Goal: Information Seeking & Learning: Learn about a topic

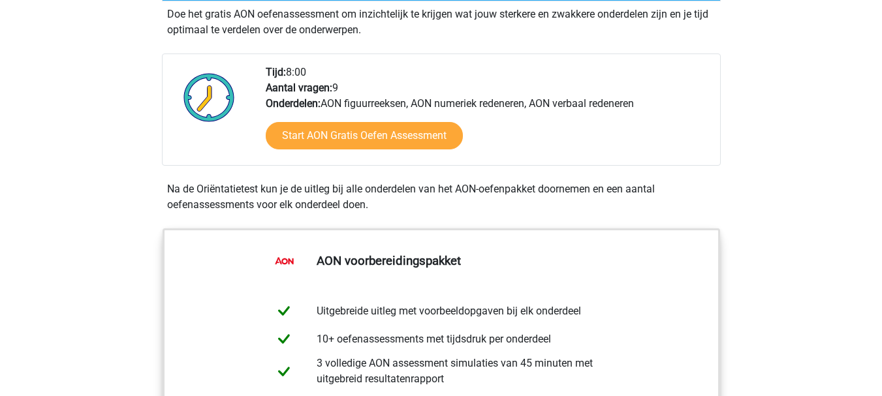
scroll to position [392, 0]
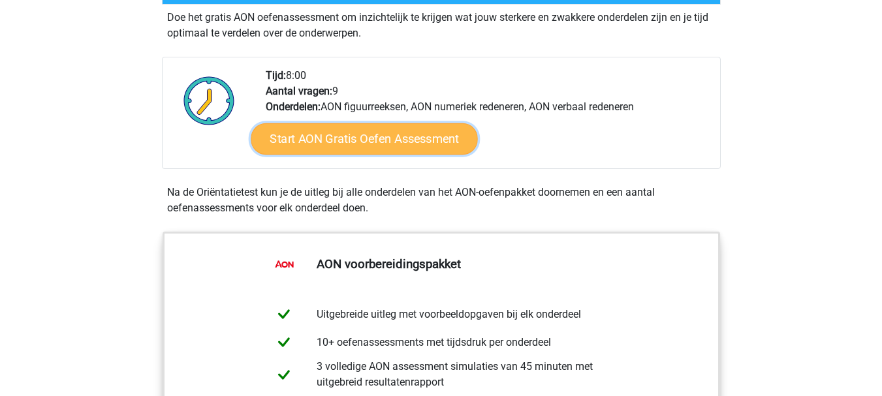
click at [362, 148] on link "Start AON Gratis Oefen Assessment" at bounding box center [364, 138] width 226 height 31
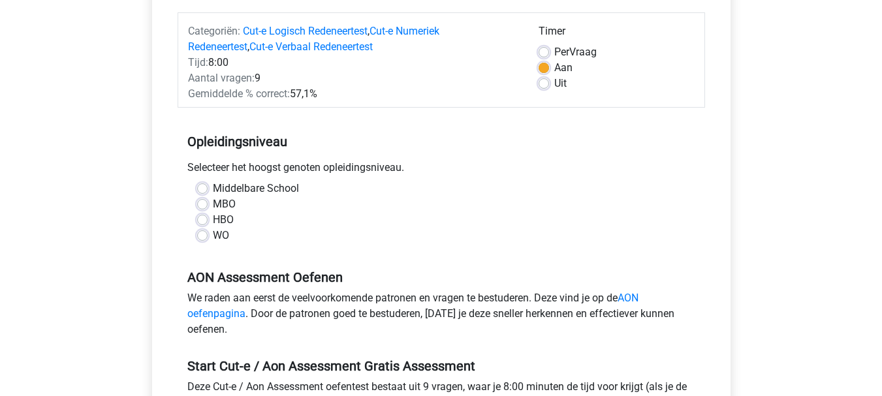
scroll to position [196, 0]
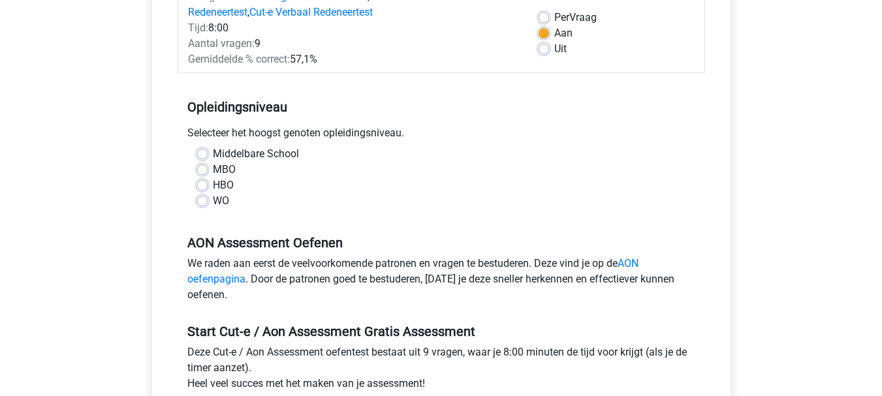
click at [213, 202] on label "WO" at bounding box center [221, 201] width 16 height 16
click at [198, 202] on input "WO" at bounding box center [202, 199] width 10 height 13
radio input "true"
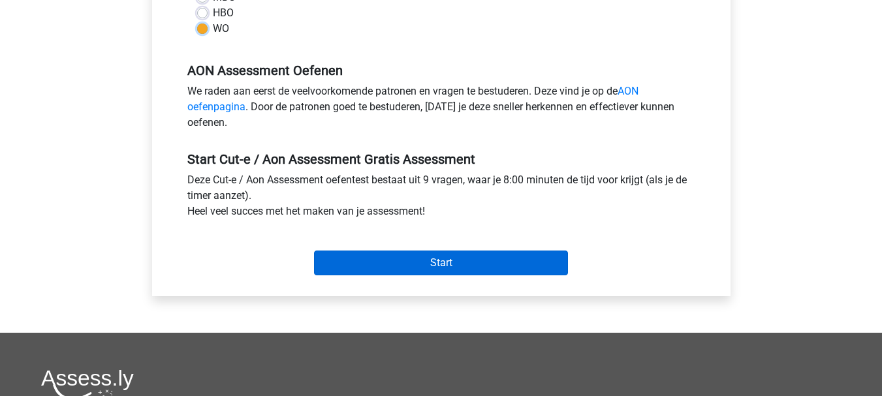
scroll to position [392, 0]
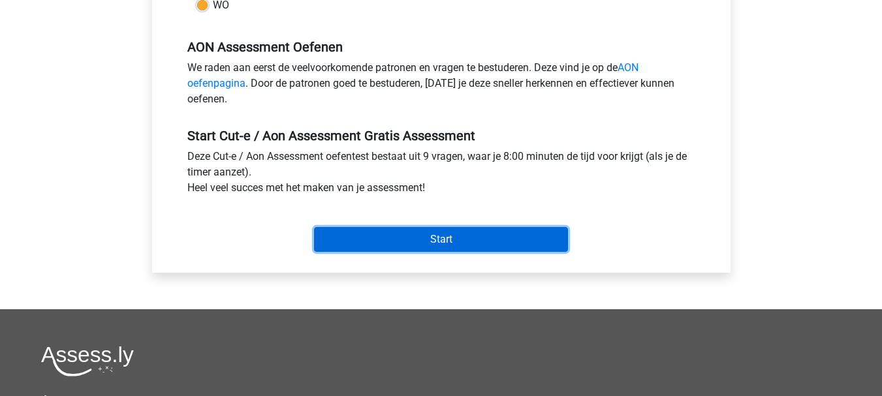
click at [407, 245] on input "Start" at bounding box center [441, 239] width 254 height 25
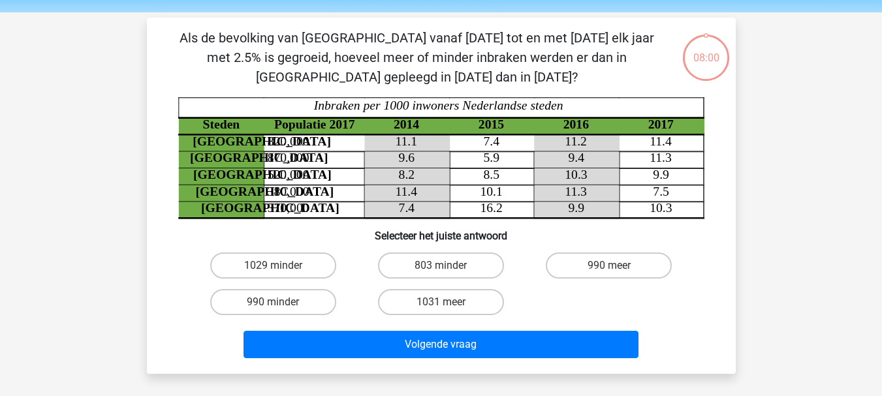
scroll to position [65, 0]
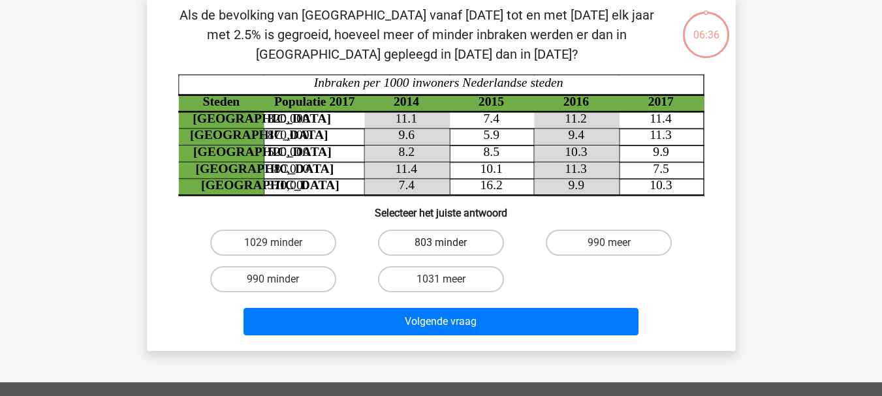
click at [428, 248] on label "803 minder" at bounding box center [441, 243] width 126 height 26
click at [441, 248] on input "803 minder" at bounding box center [445, 247] width 8 height 8
radio input "true"
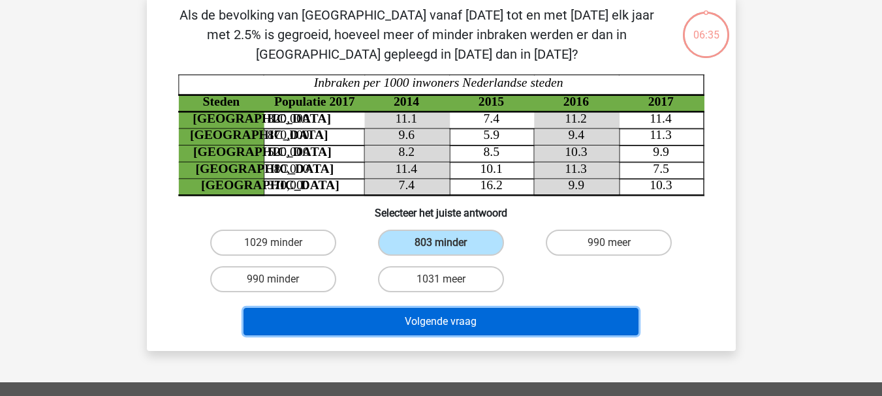
click at [442, 328] on button "Volgende vraag" at bounding box center [440, 321] width 395 height 27
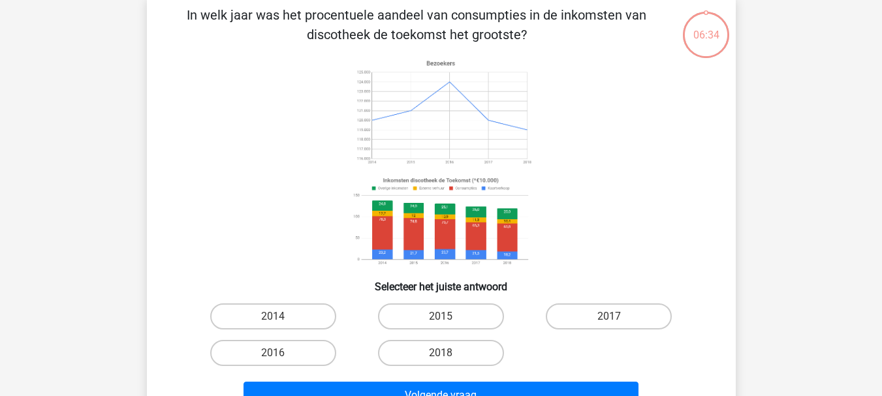
scroll to position [60, 0]
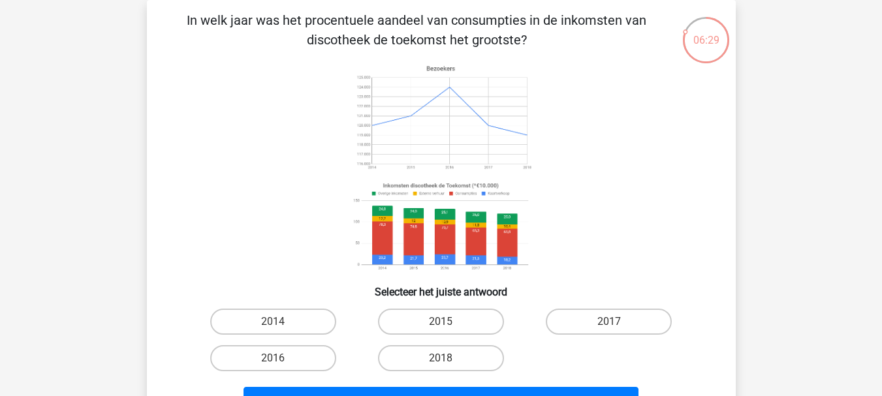
click at [458, 152] on image at bounding box center [440, 117] width 185 height 115
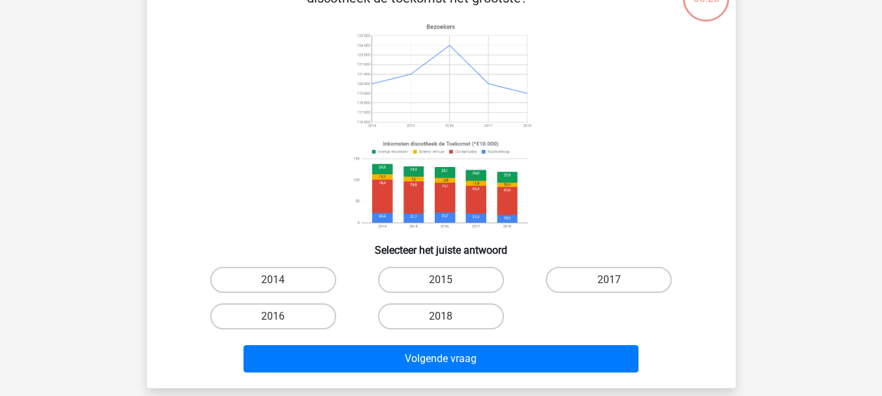
scroll to position [65, 0]
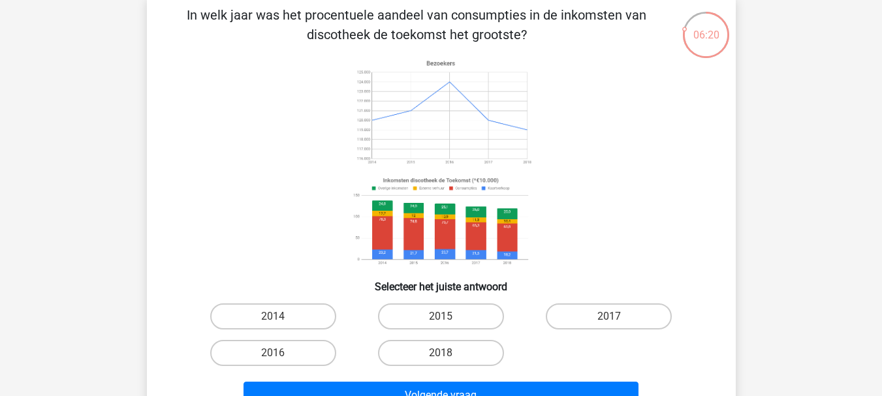
click at [439, 211] on image at bounding box center [440, 222] width 185 height 97
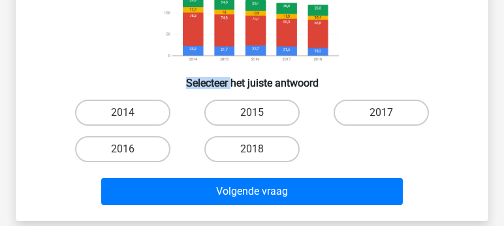
scroll to position [288, 0]
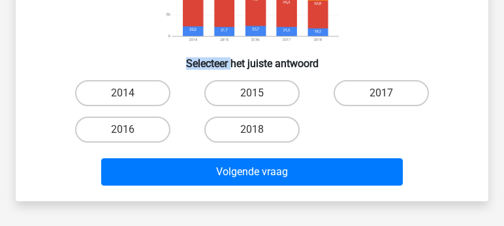
click at [256, 95] on input "2015" at bounding box center [256, 97] width 8 height 8
radio input "true"
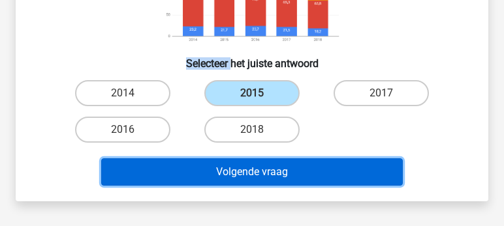
click at [273, 163] on button "Volgende vraag" at bounding box center [252, 172] width 302 height 27
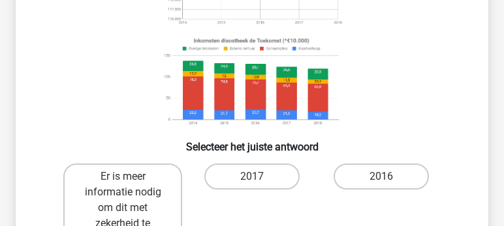
scroll to position [246, 0]
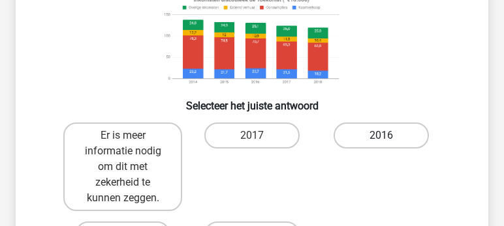
click at [395, 141] on label "2016" at bounding box center [380, 136] width 95 height 26
click at [390, 141] on input "2016" at bounding box center [385, 140] width 8 height 8
radio input "true"
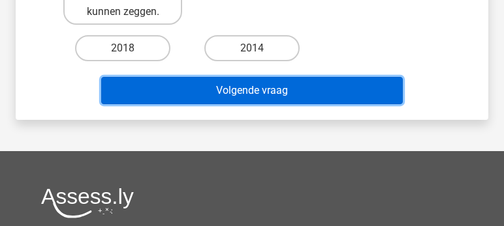
click at [269, 92] on button "Volgende vraag" at bounding box center [252, 90] width 302 height 27
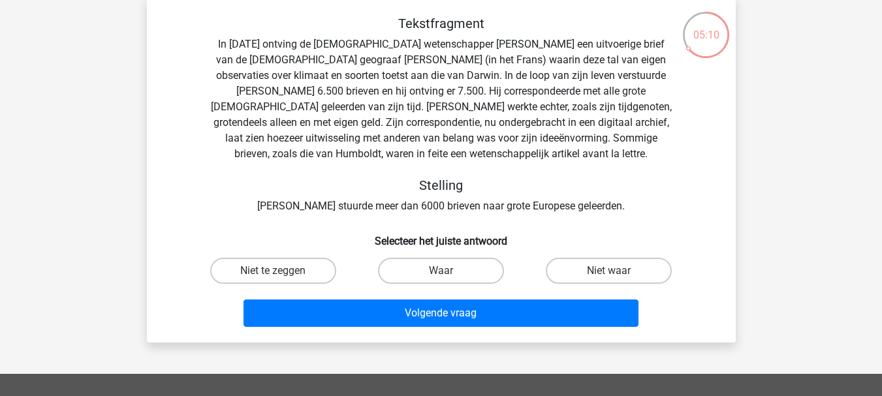
scroll to position [0, 0]
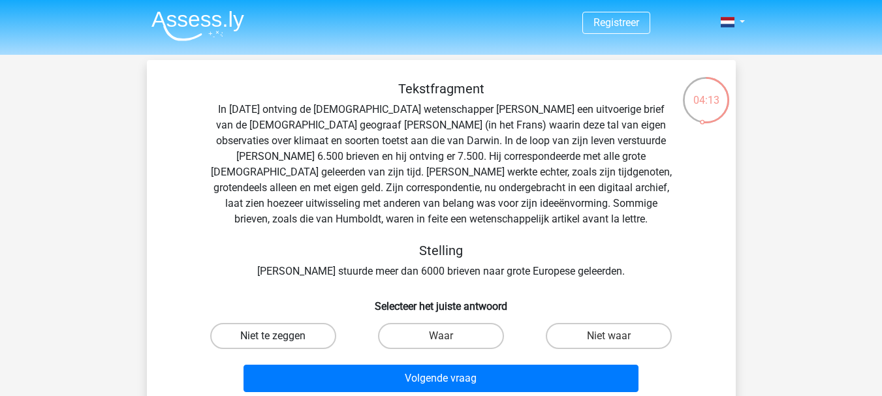
click at [255, 345] on label "Niet te zeggen" at bounding box center [273, 336] width 126 height 26
click at [273, 345] on input "Niet te zeggen" at bounding box center [277, 340] width 8 height 8
radio input "true"
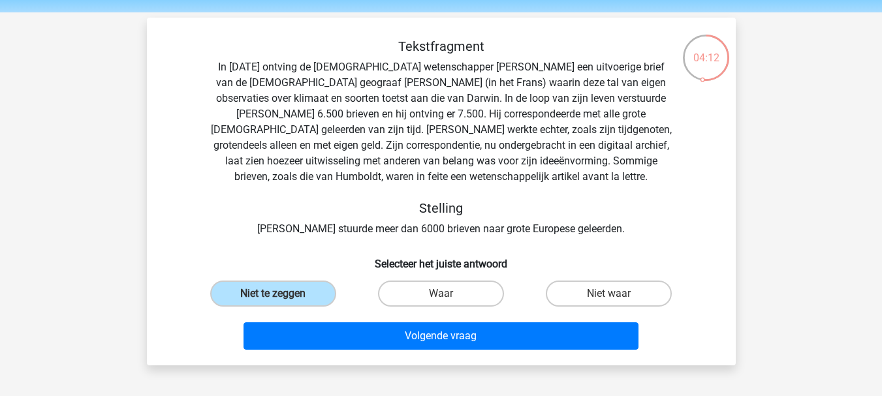
scroll to position [65, 0]
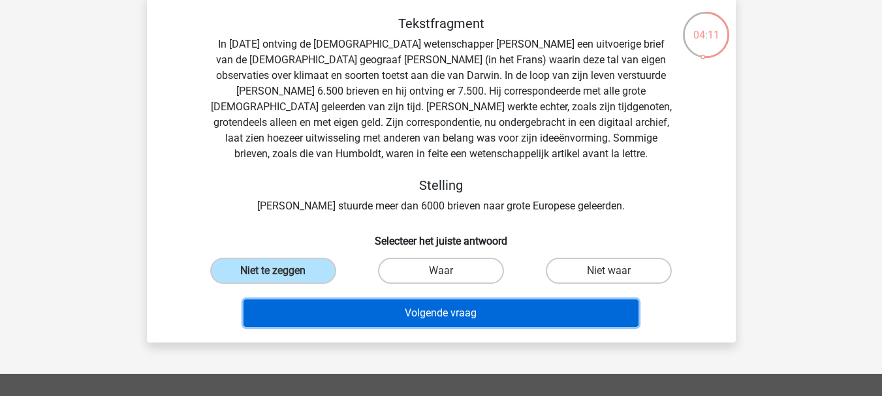
click at [322, 307] on button "Volgende vraag" at bounding box center [440, 313] width 395 height 27
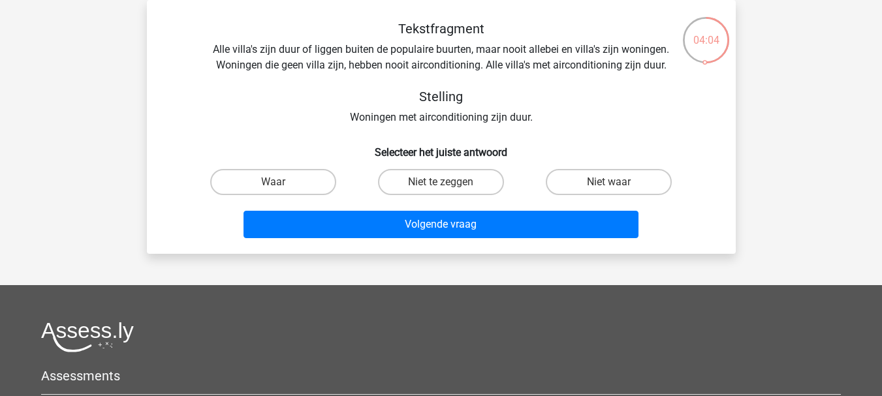
scroll to position [0, 0]
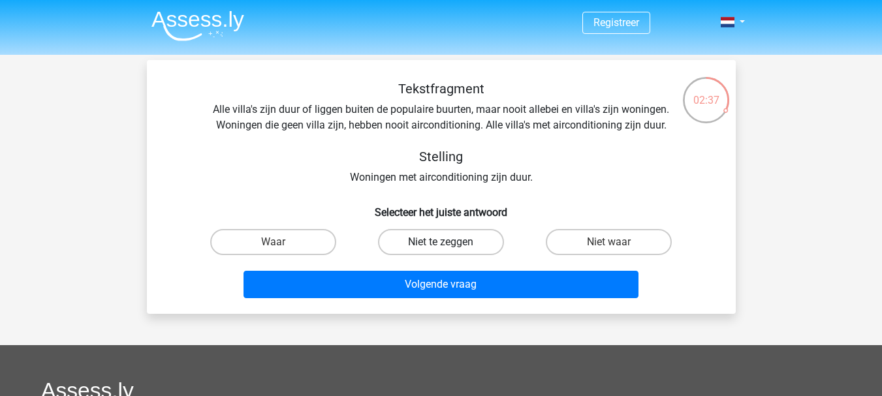
click at [426, 236] on label "Niet te zeggen" at bounding box center [441, 242] width 126 height 26
click at [441, 242] on input "Niet te zeggen" at bounding box center [445, 246] width 8 height 8
radio input "true"
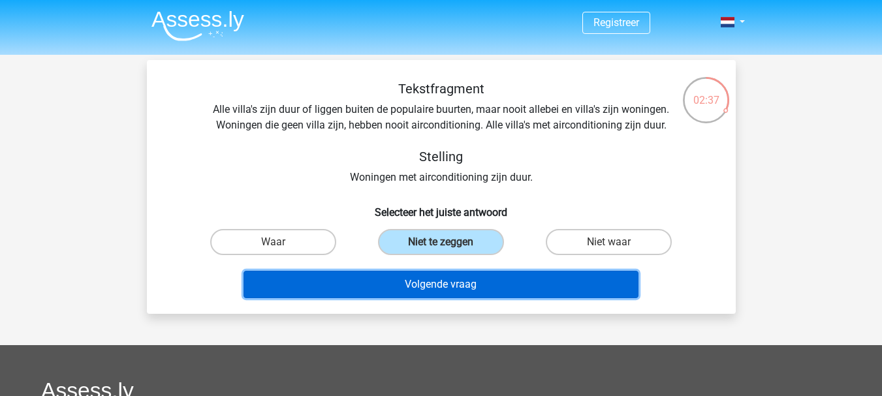
click at [420, 278] on button "Volgende vraag" at bounding box center [440, 284] width 395 height 27
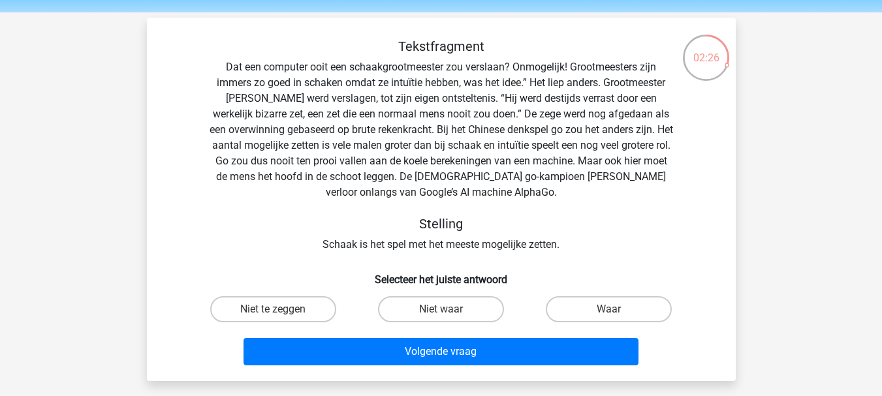
scroll to position [65, 0]
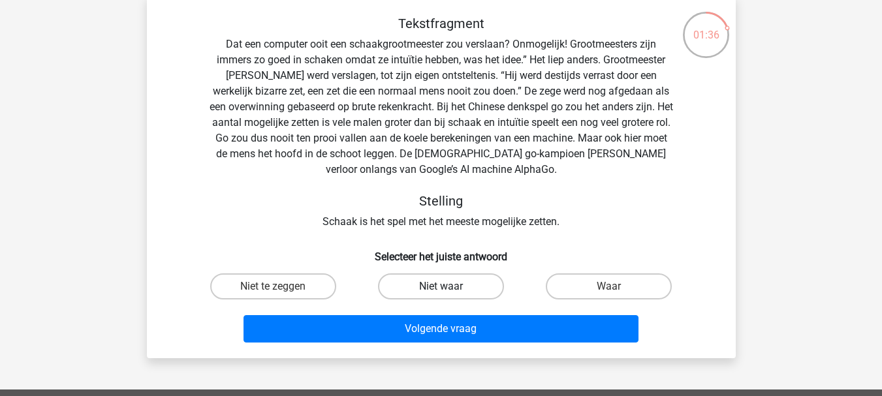
click at [471, 285] on label "Niet waar" at bounding box center [441, 286] width 126 height 26
click at [449, 287] on input "Niet waar" at bounding box center [445, 291] width 8 height 8
radio input "true"
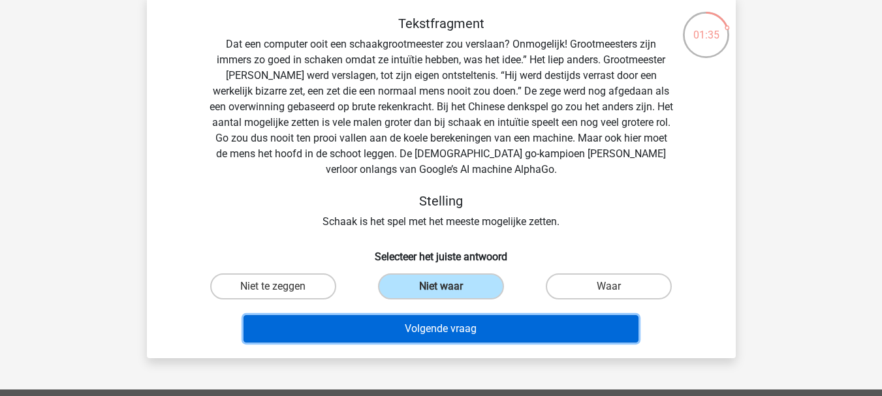
click at [465, 323] on button "Volgende vraag" at bounding box center [440, 328] width 395 height 27
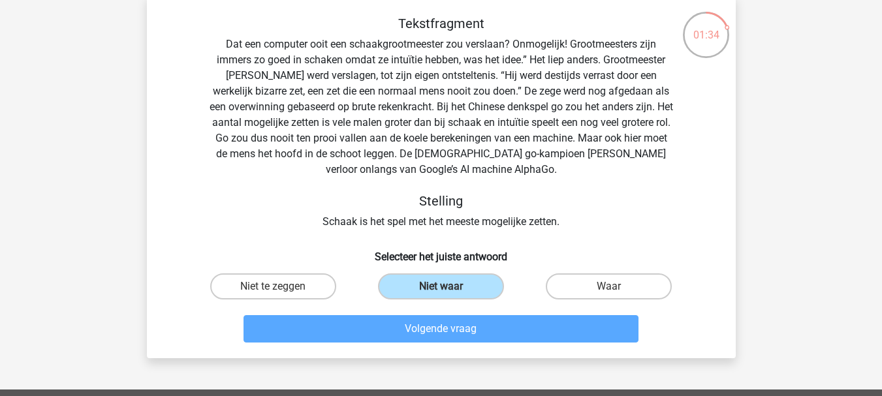
scroll to position [60, 0]
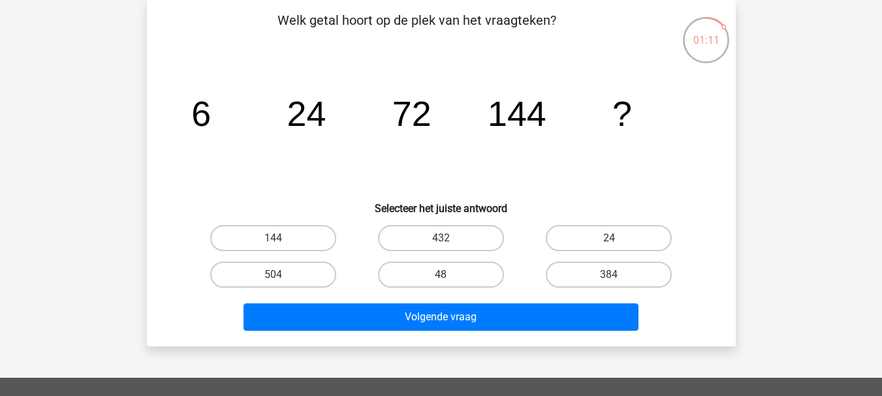
click at [279, 241] on input "144" at bounding box center [277, 242] width 8 height 8
radio input "true"
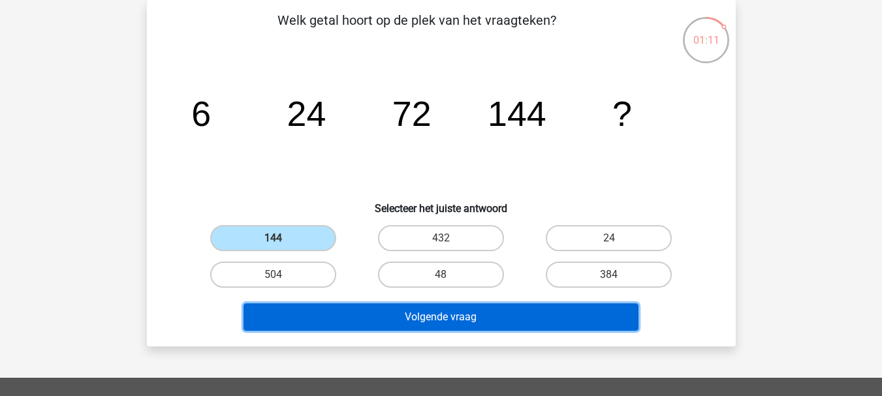
click at [350, 325] on button "Volgende vraag" at bounding box center [440, 316] width 395 height 27
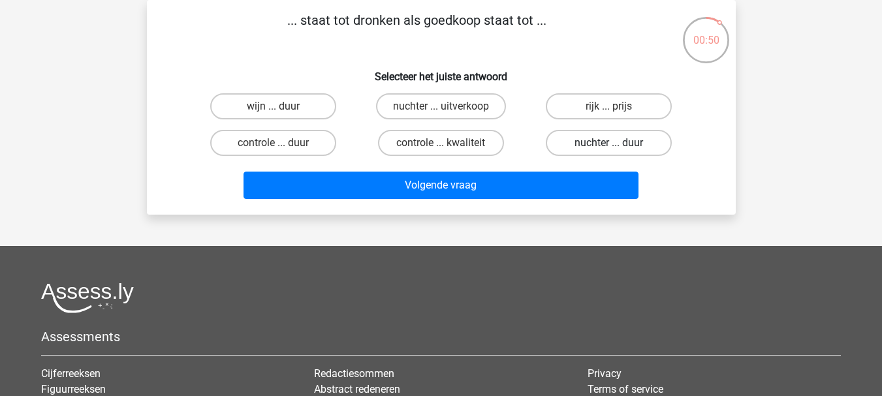
click at [576, 146] on label "nuchter ... duur" at bounding box center [609, 143] width 126 height 26
click at [609, 146] on input "nuchter ... duur" at bounding box center [613, 147] width 8 height 8
radio input "true"
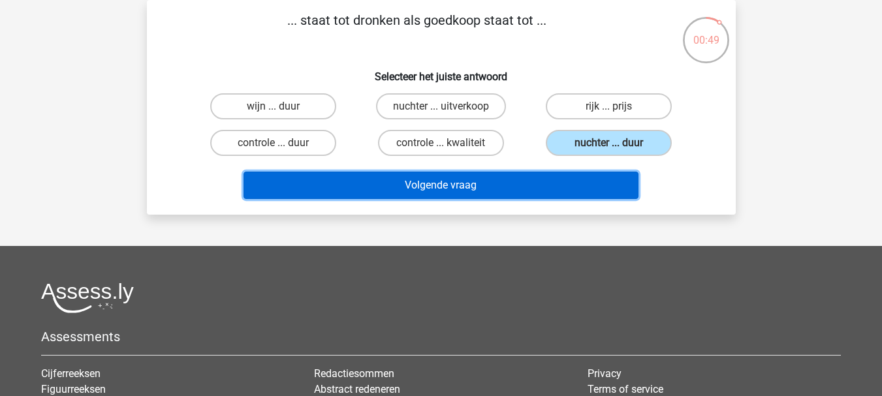
click at [555, 179] on button "Volgende vraag" at bounding box center [440, 185] width 395 height 27
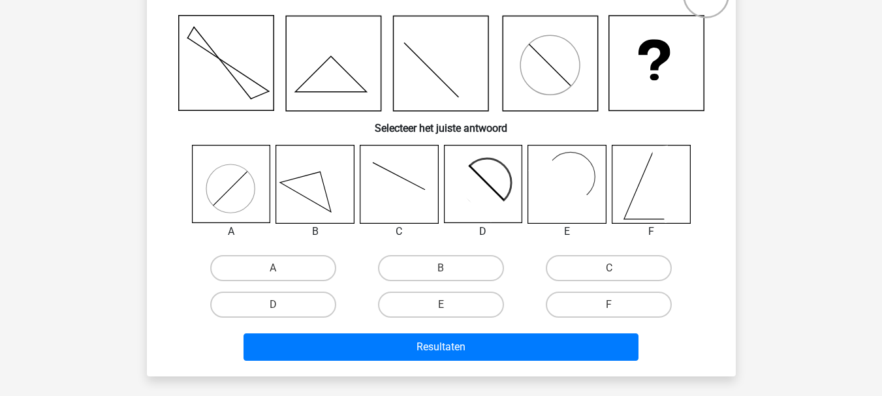
scroll to position [65, 0]
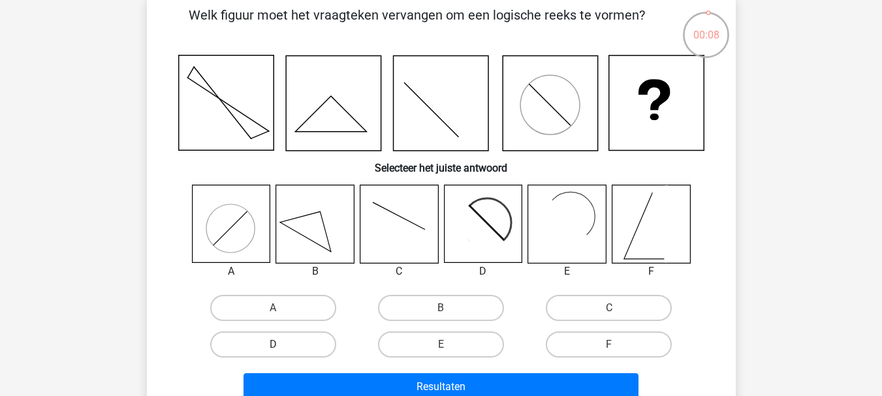
click at [305, 345] on label "D" at bounding box center [273, 345] width 126 height 26
click at [281, 345] on input "D" at bounding box center [277, 349] width 8 height 8
radio input "true"
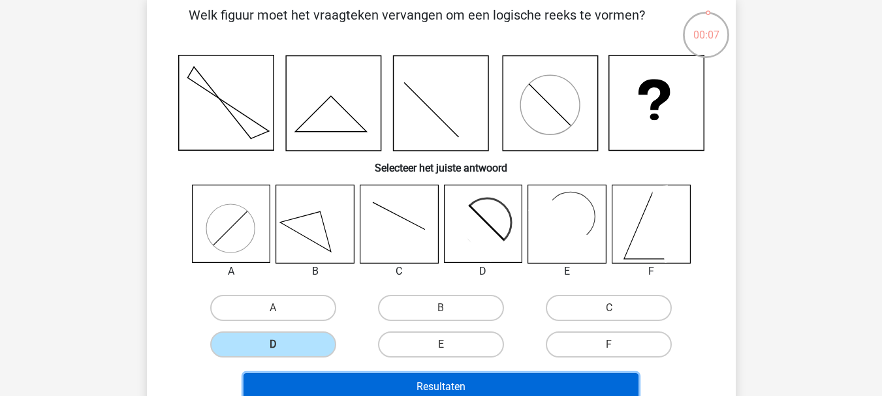
click at [391, 384] on button "Resultaten" at bounding box center [440, 386] width 395 height 27
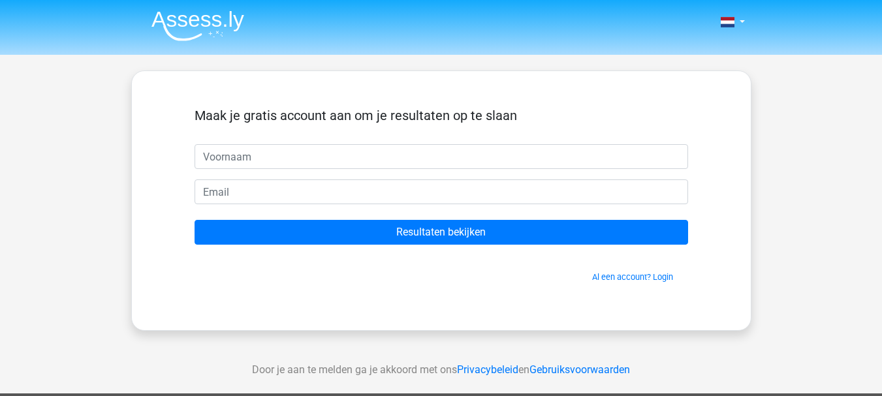
click at [422, 168] on input "text" at bounding box center [440, 156] width 493 height 25
type input "Jenny"
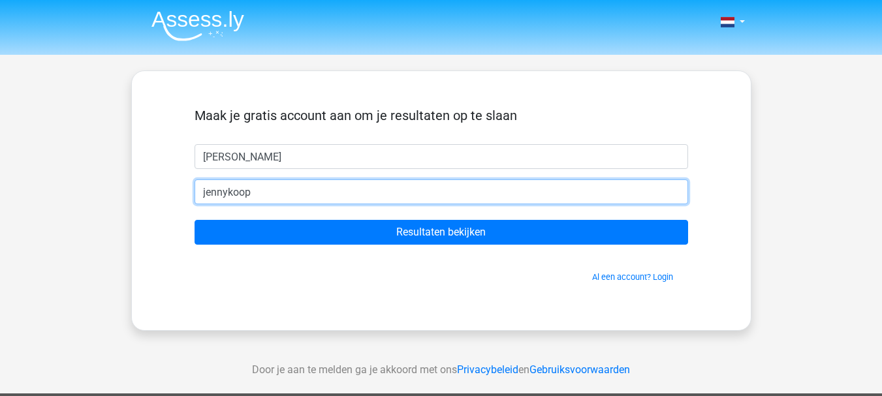
type input "jennykoopman1999@hotmail.com"
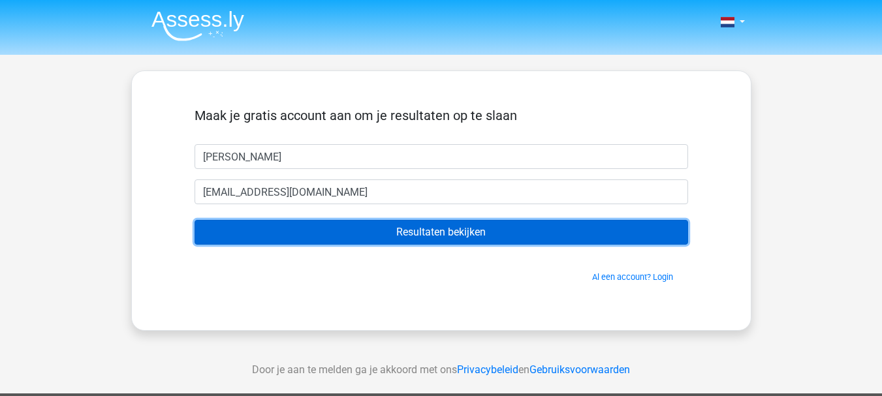
click at [445, 234] on input "Resultaten bekijken" at bounding box center [440, 232] width 493 height 25
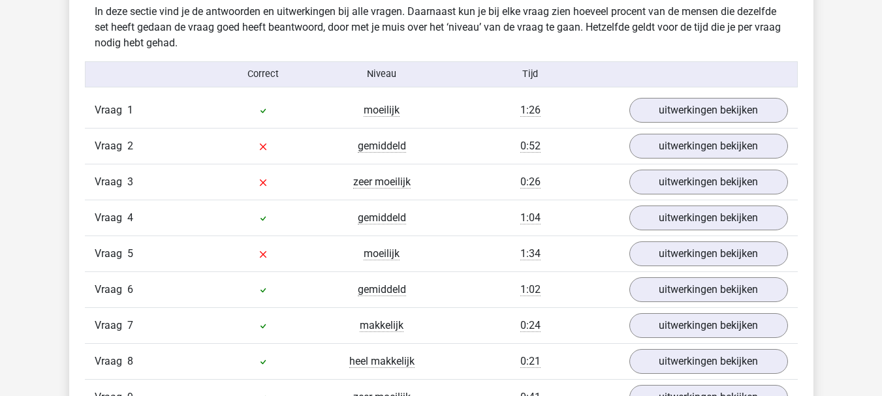
scroll to position [1371, 0]
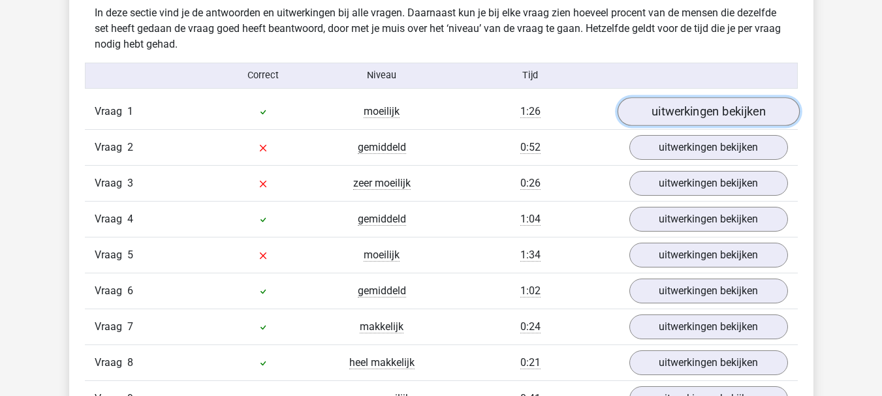
click at [660, 111] on link "uitwerkingen bekijken" at bounding box center [708, 111] width 182 height 29
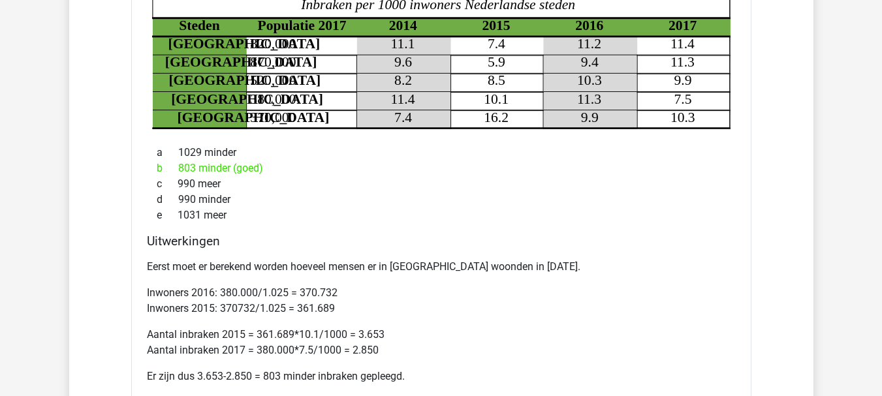
scroll to position [1566, 0]
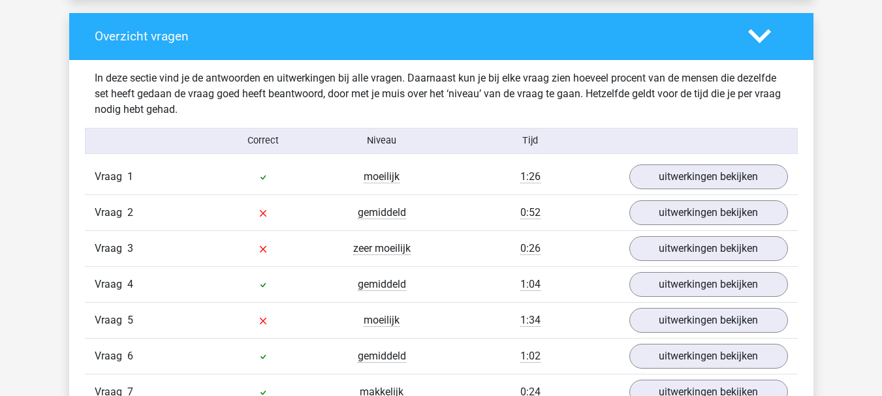
scroll to position [1436, 0]
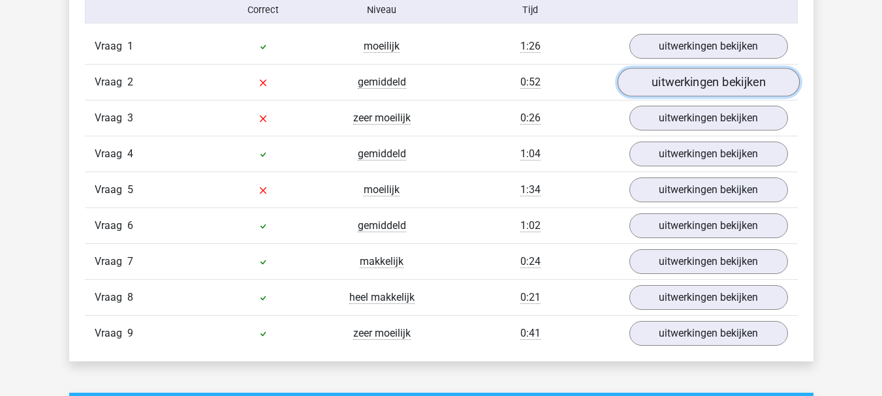
click at [756, 86] on link "uitwerkingen bekijken" at bounding box center [708, 82] width 182 height 29
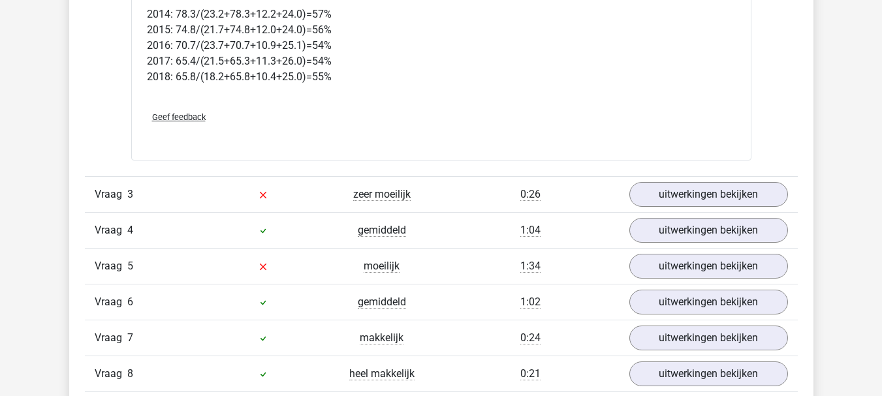
scroll to position [2088, 0]
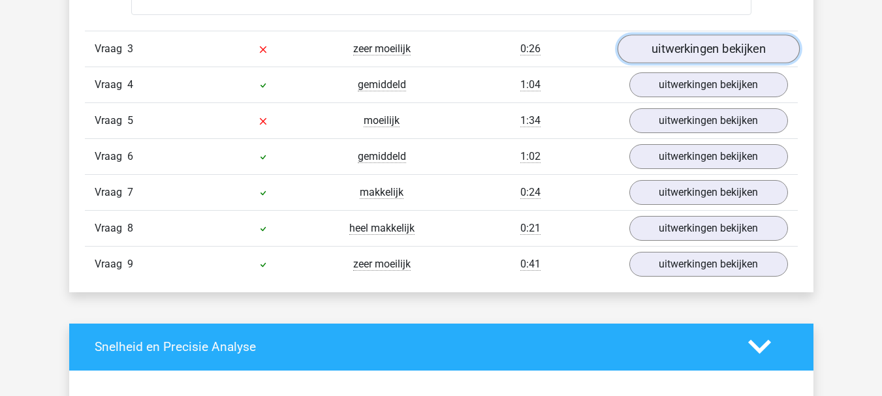
click at [683, 59] on link "uitwerkingen bekijken" at bounding box center [708, 49] width 182 height 29
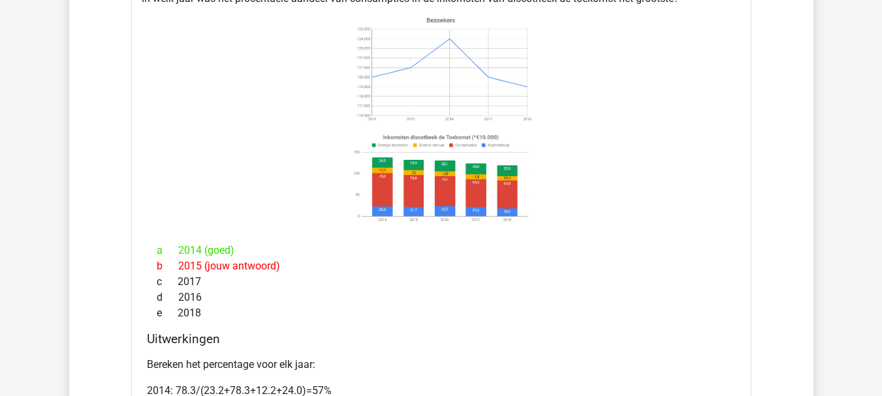
scroll to position [1305, 0]
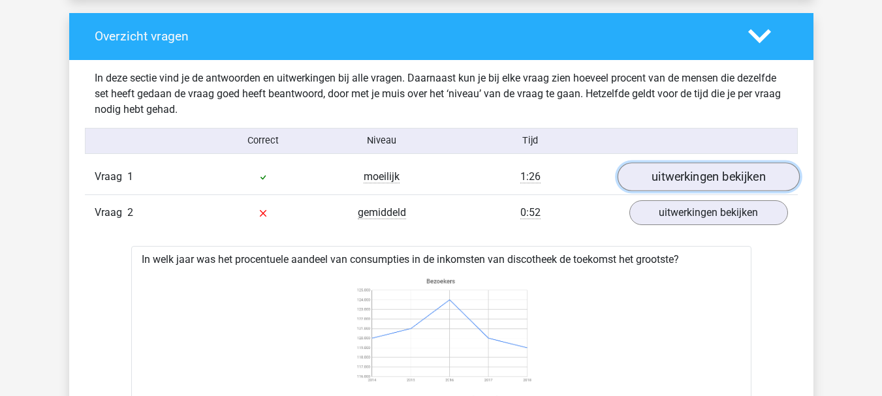
click at [733, 184] on link "uitwerkingen bekijken" at bounding box center [708, 177] width 182 height 29
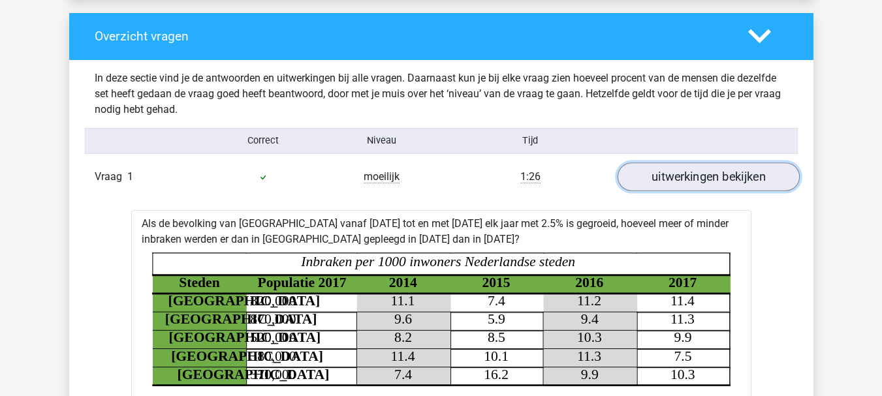
click at [733, 184] on link "uitwerkingen bekijken" at bounding box center [708, 177] width 182 height 29
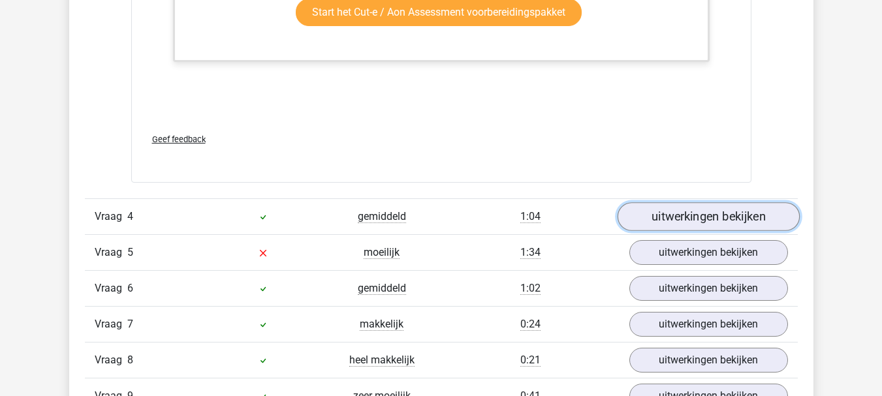
click at [694, 223] on link "uitwerkingen bekijken" at bounding box center [708, 216] width 182 height 29
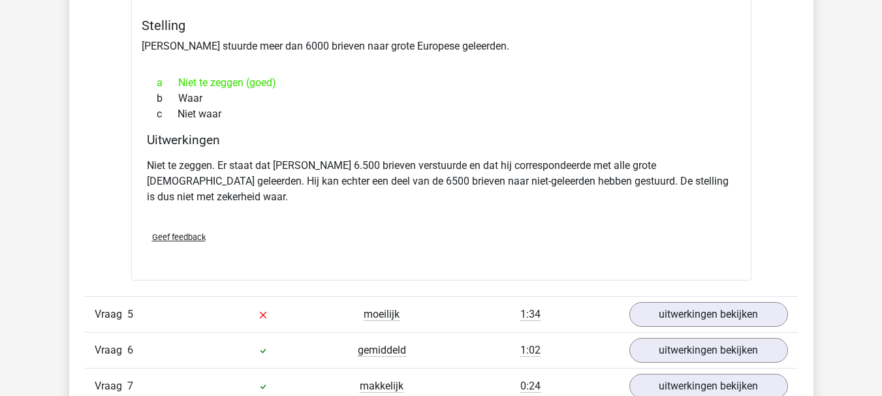
scroll to position [3198, 0]
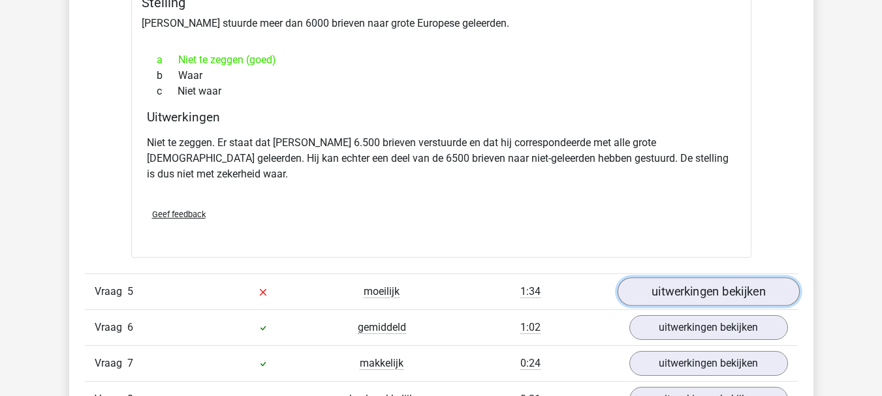
click at [692, 278] on link "uitwerkingen bekijken" at bounding box center [708, 292] width 182 height 29
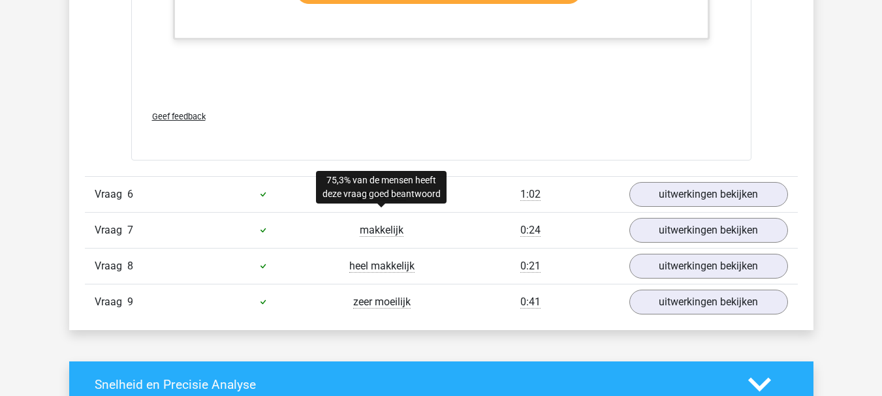
scroll to position [4046, 0]
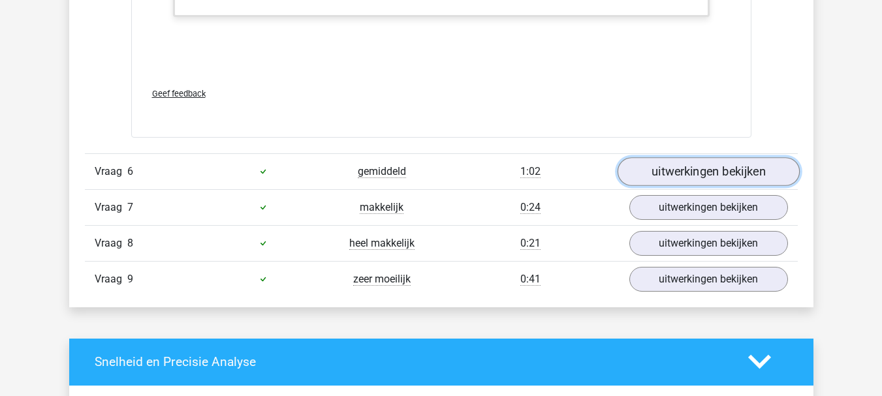
click at [710, 159] on link "uitwerkingen bekijken" at bounding box center [708, 171] width 182 height 29
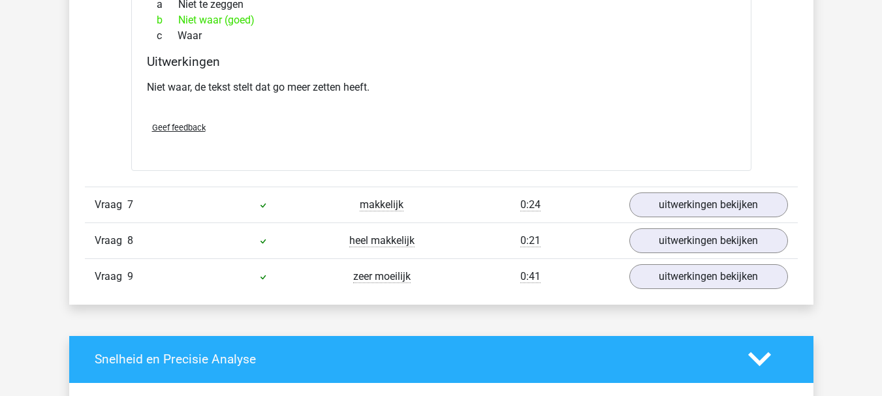
scroll to position [4634, 0]
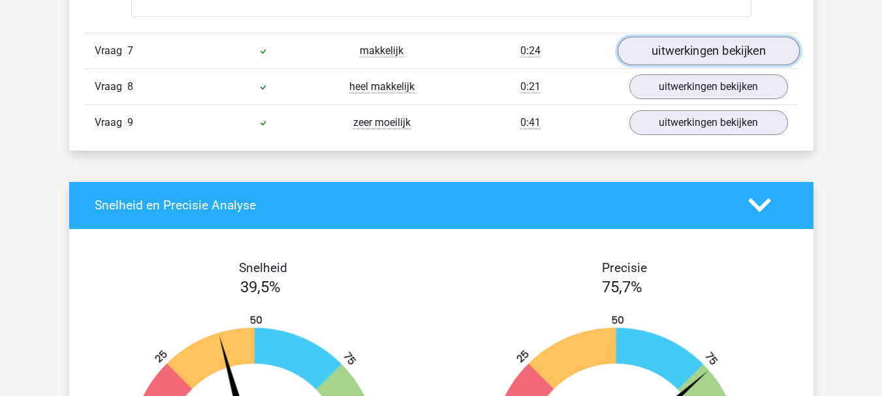
click at [702, 40] on link "uitwerkingen bekijken" at bounding box center [708, 51] width 182 height 29
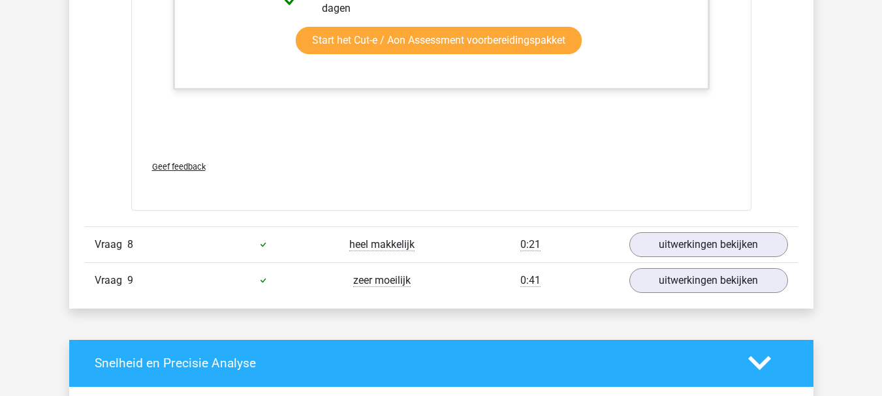
scroll to position [5352, 0]
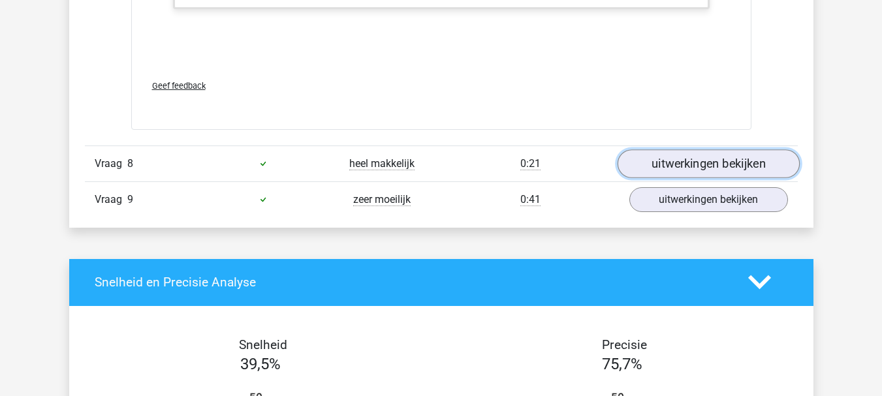
click at [715, 153] on link "uitwerkingen bekijken" at bounding box center [708, 163] width 182 height 29
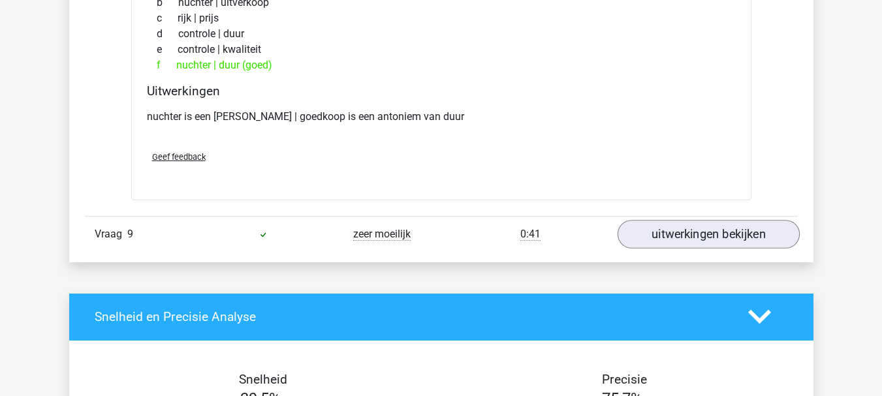
scroll to position [5613, 0]
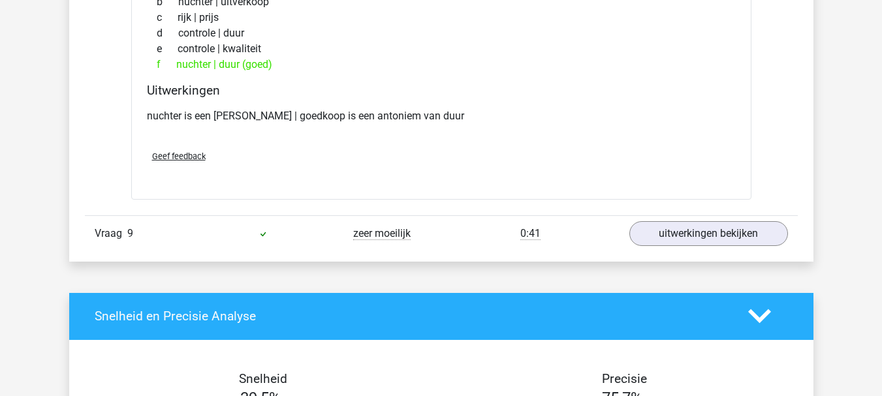
click at [670, 233] on div "Vraag 9 zeer moeilijk 0:41 uitwerkingen bekijken" at bounding box center [441, 233] width 713 height 36
click at [684, 219] on link "uitwerkingen bekijken" at bounding box center [708, 233] width 182 height 29
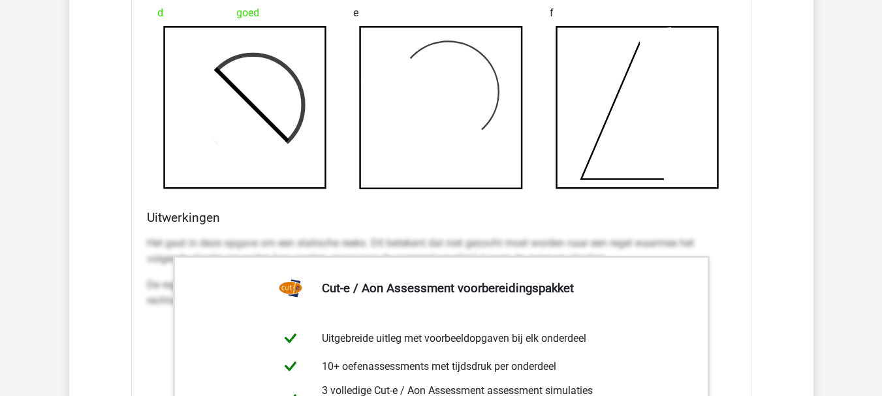
scroll to position [5808, 0]
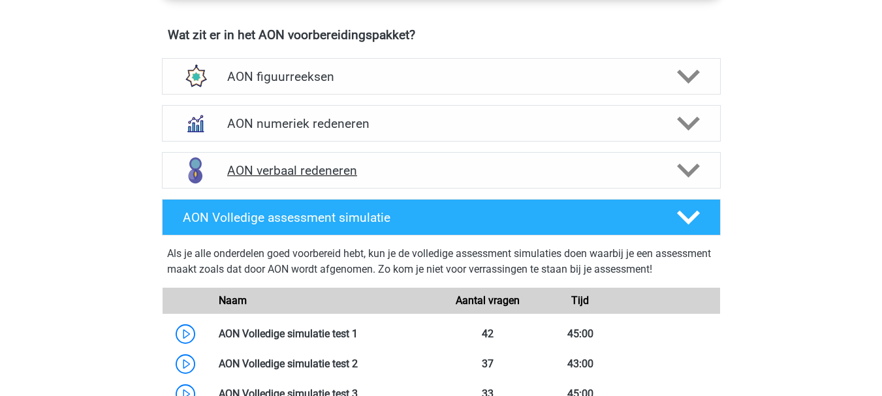
scroll to position [914, 0]
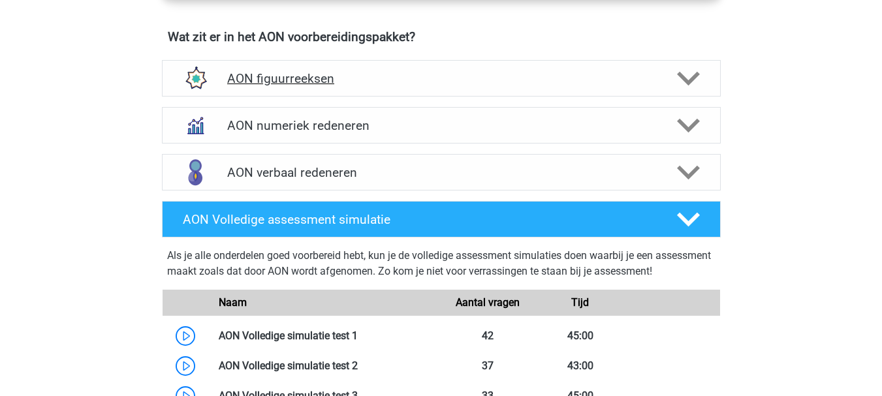
click at [307, 82] on h4 "AON figuurreeksen" at bounding box center [440, 78] width 427 height 15
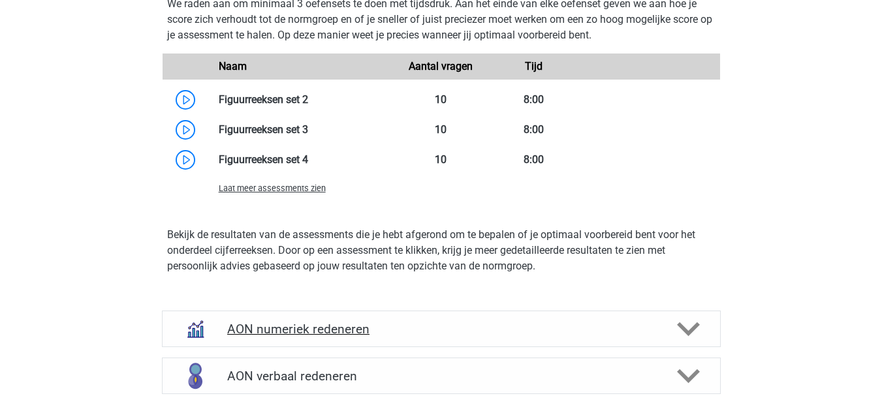
scroll to position [1240, 0]
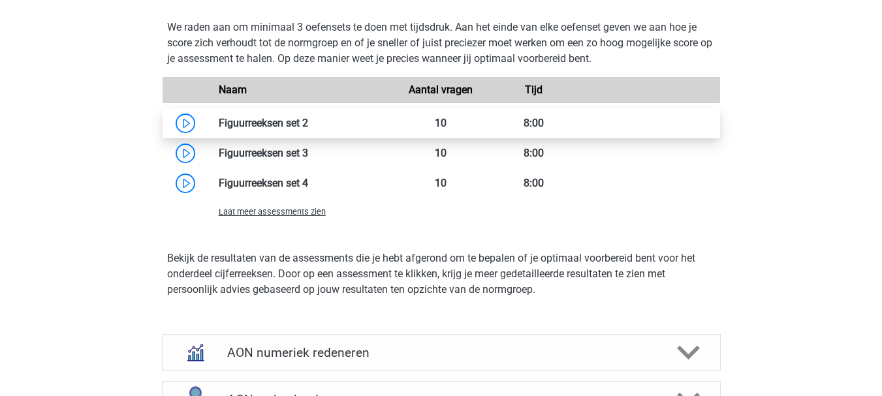
click at [308, 118] on link at bounding box center [308, 123] width 0 height 12
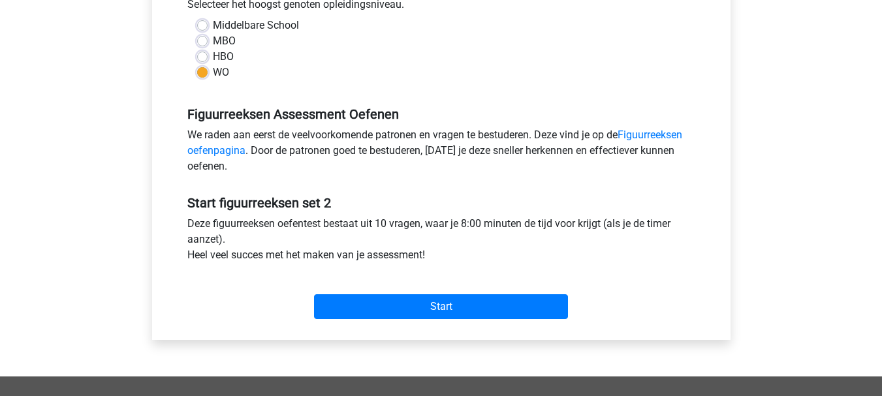
scroll to position [326, 0]
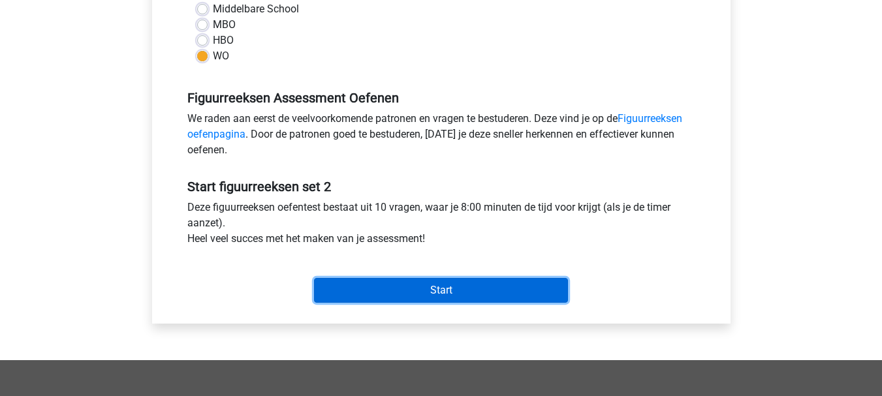
click at [356, 296] on input "Start" at bounding box center [441, 290] width 254 height 25
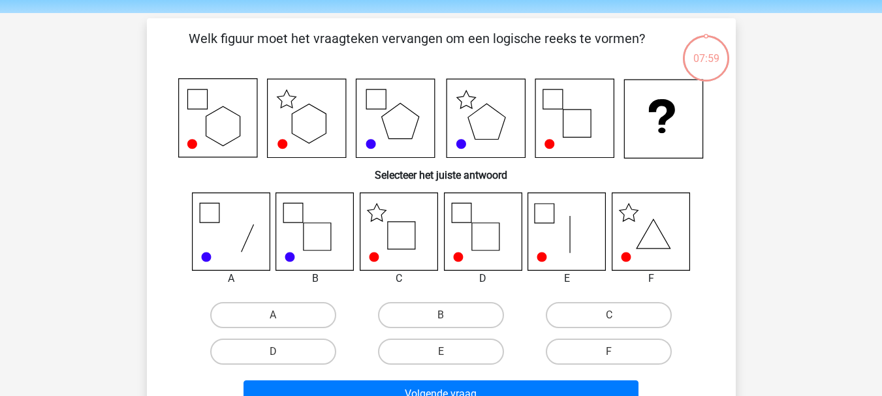
scroll to position [65, 0]
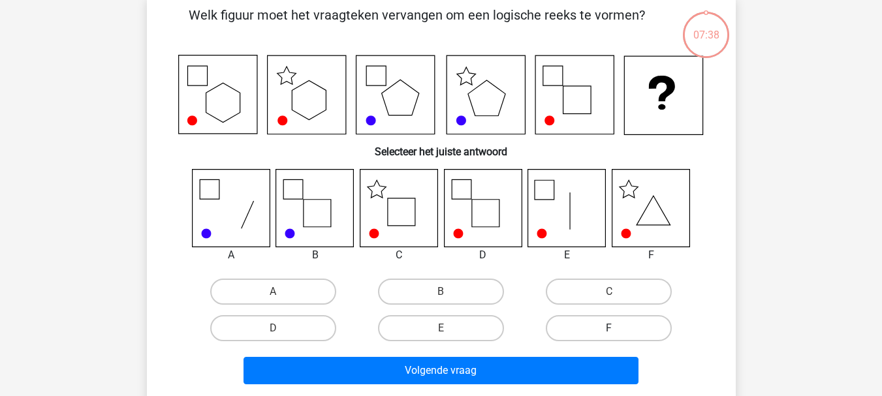
click at [644, 320] on label "F" at bounding box center [609, 328] width 126 height 26
click at [617, 328] on input "F" at bounding box center [613, 332] width 8 height 8
radio input "true"
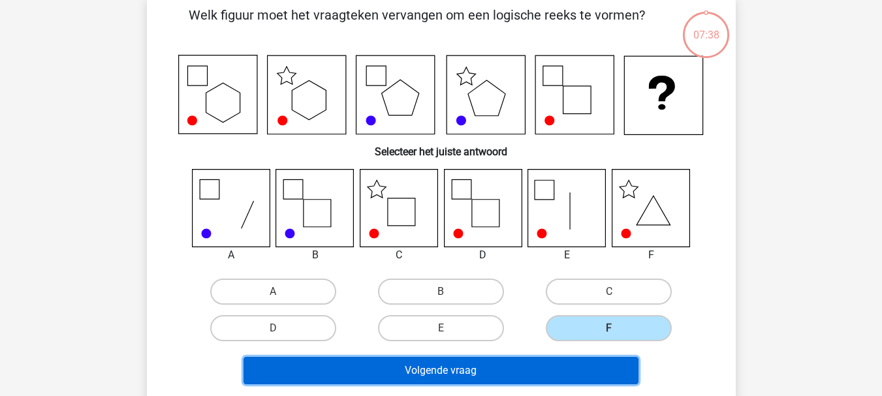
click at [579, 369] on button "Volgende vraag" at bounding box center [440, 370] width 395 height 27
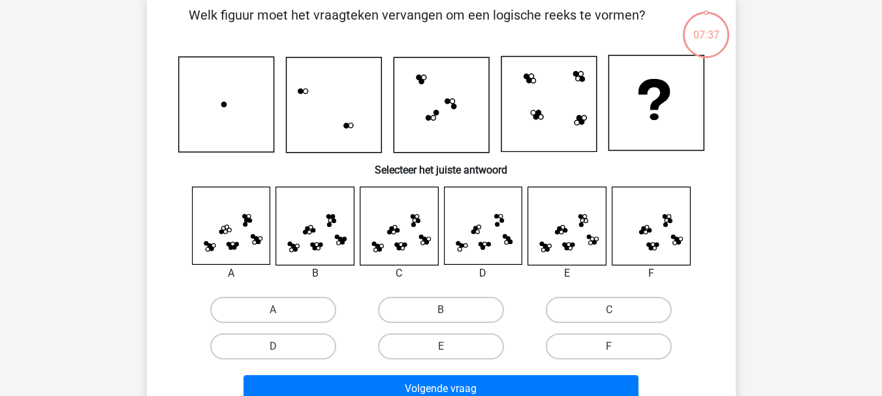
scroll to position [60, 0]
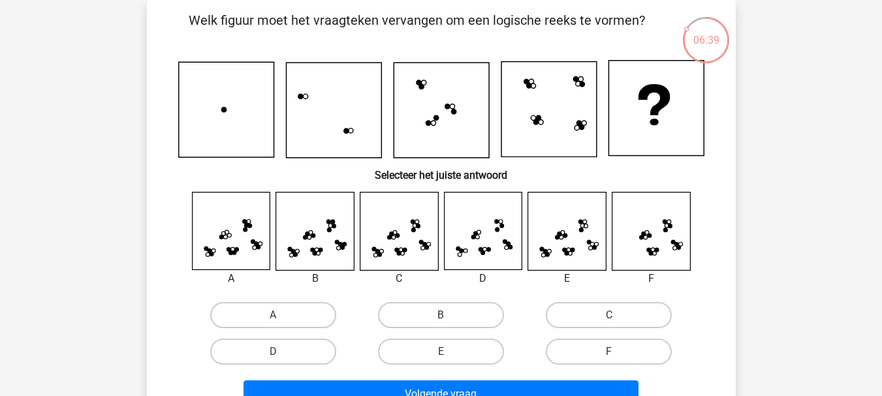
click at [416, 248] on icon at bounding box center [399, 232] width 78 height 78
click at [610, 320] on input "C" at bounding box center [613, 319] width 8 height 8
radio input "true"
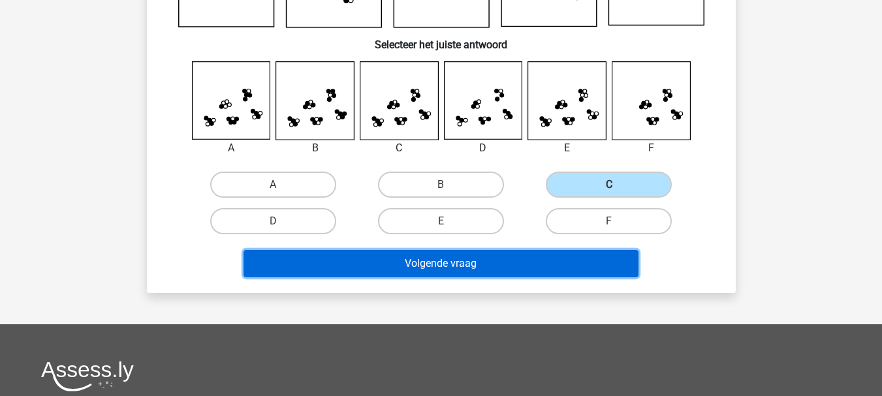
click at [489, 257] on button "Volgende vraag" at bounding box center [440, 263] width 395 height 27
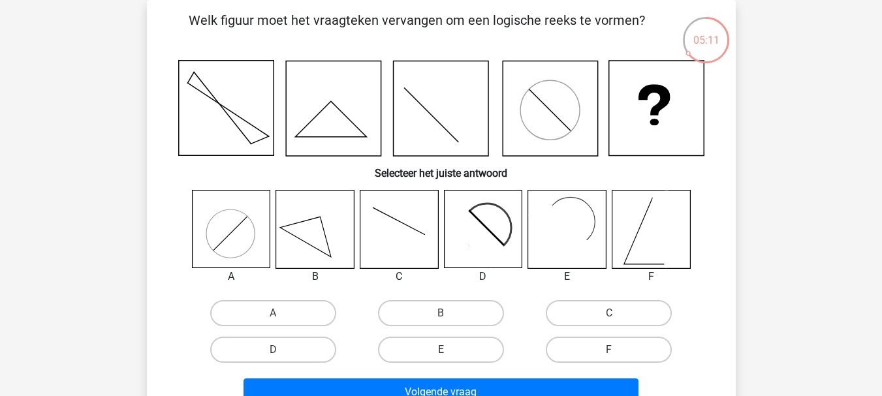
click at [611, 355] on input "F" at bounding box center [613, 354] width 8 height 8
radio input "true"
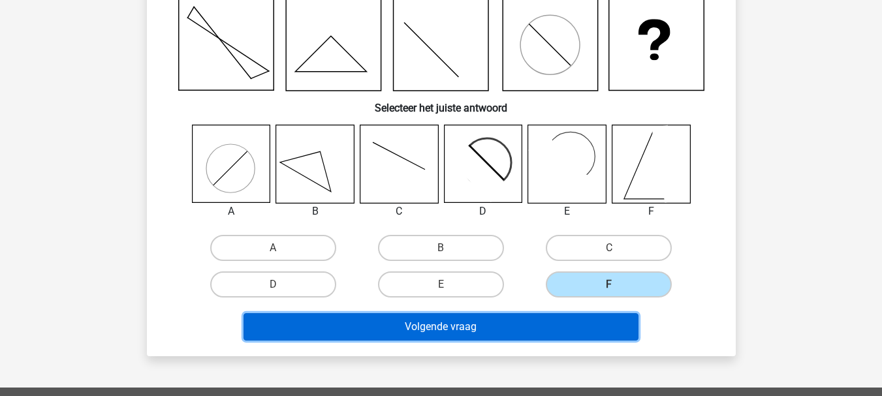
click at [559, 320] on button "Volgende vraag" at bounding box center [440, 326] width 395 height 27
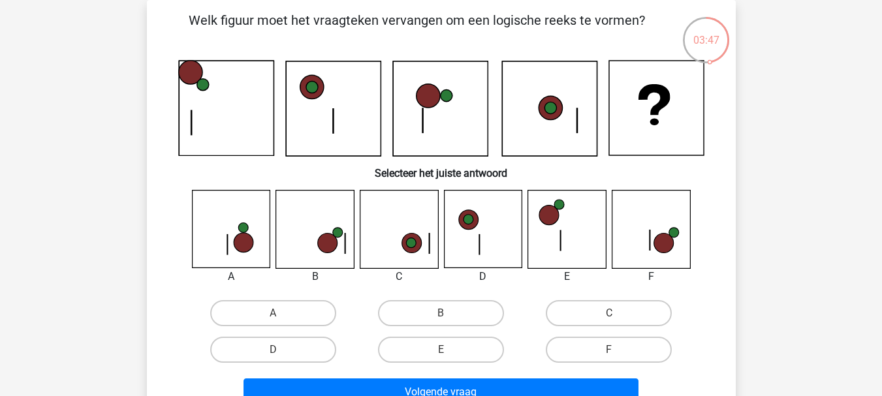
click at [633, 331] on div "C" at bounding box center [609, 313] width 168 height 37
click at [596, 350] on label "F" at bounding box center [609, 350] width 126 height 26
click at [609, 350] on input "F" at bounding box center [613, 354] width 8 height 8
radio input "true"
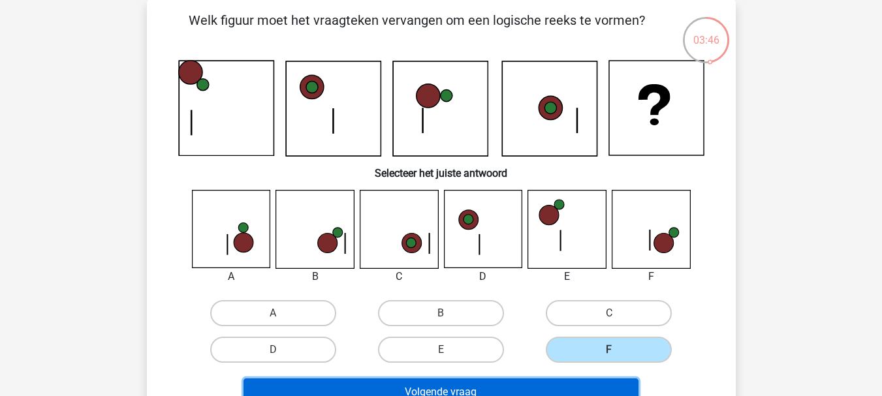
click at [560, 380] on button "Volgende vraag" at bounding box center [440, 392] width 395 height 27
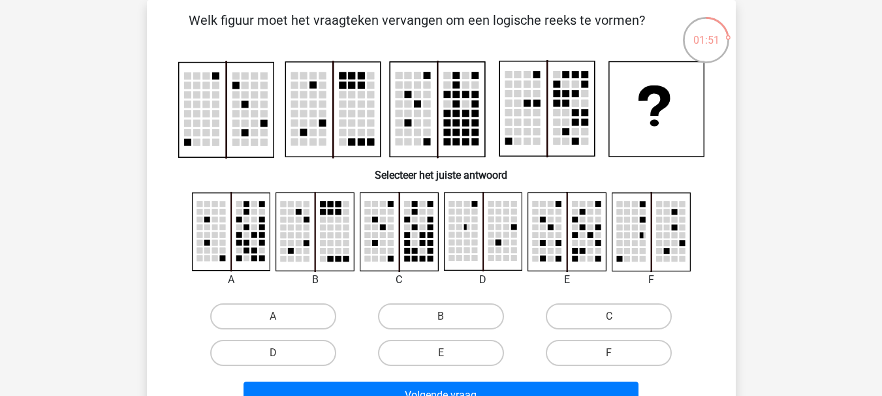
click at [615, 320] on input "C" at bounding box center [613, 321] width 8 height 8
radio input "true"
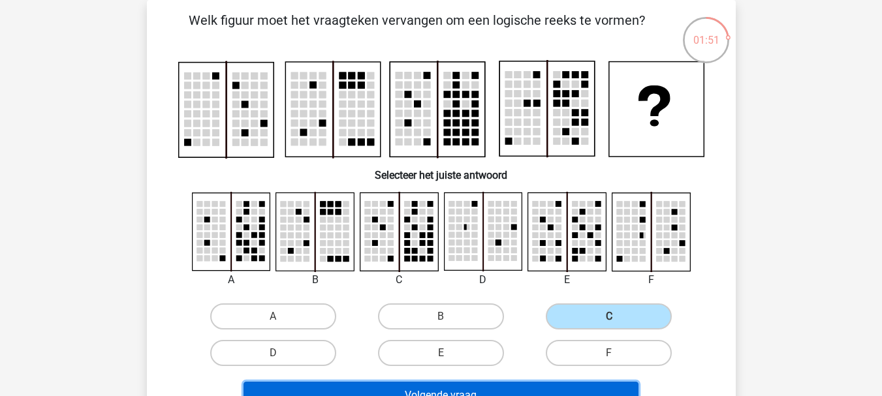
click at [526, 385] on button "Volgende vraag" at bounding box center [440, 395] width 395 height 27
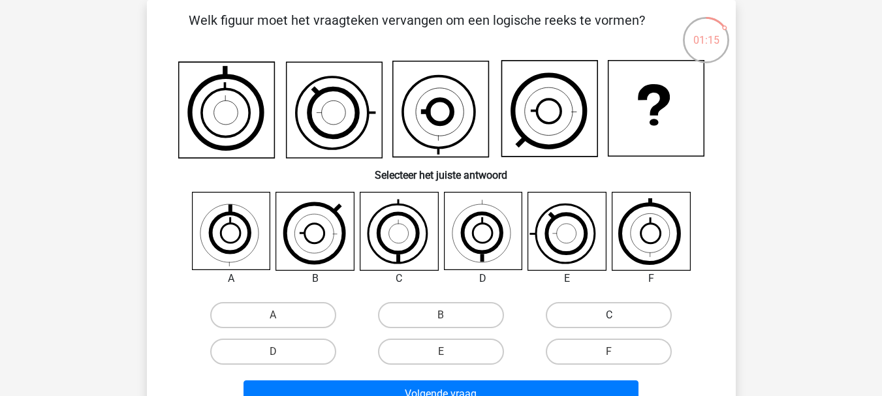
click at [578, 320] on label "C" at bounding box center [609, 315] width 126 height 26
click at [609, 320] on input "C" at bounding box center [613, 319] width 8 height 8
radio input "true"
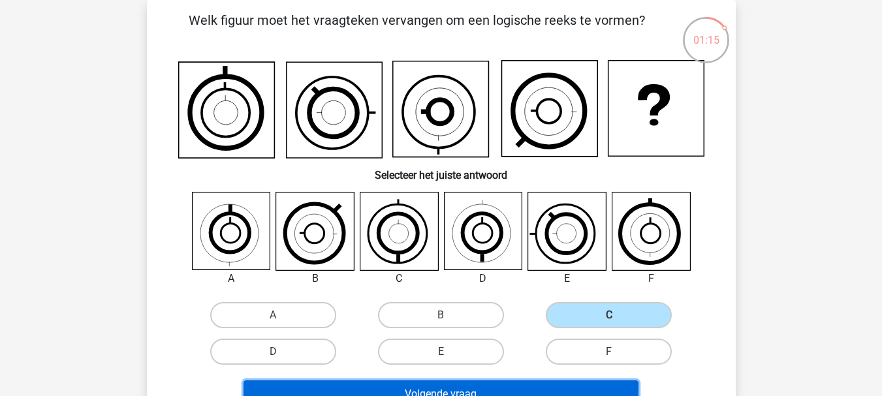
click at [531, 387] on button "Volgende vraag" at bounding box center [440, 393] width 395 height 27
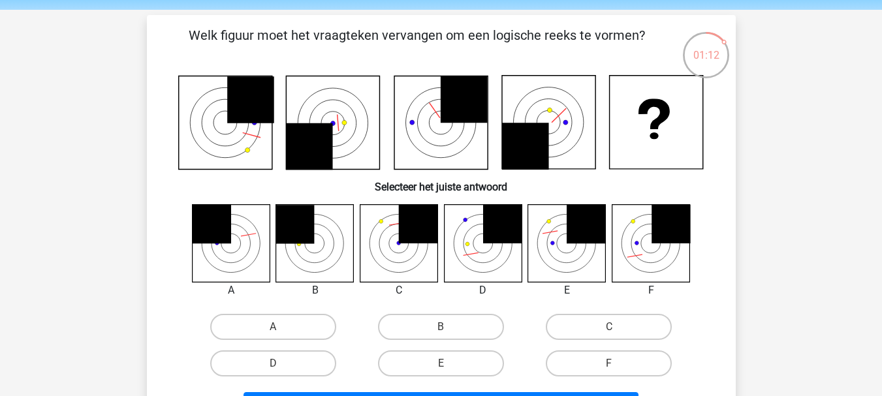
scroll to position [65, 0]
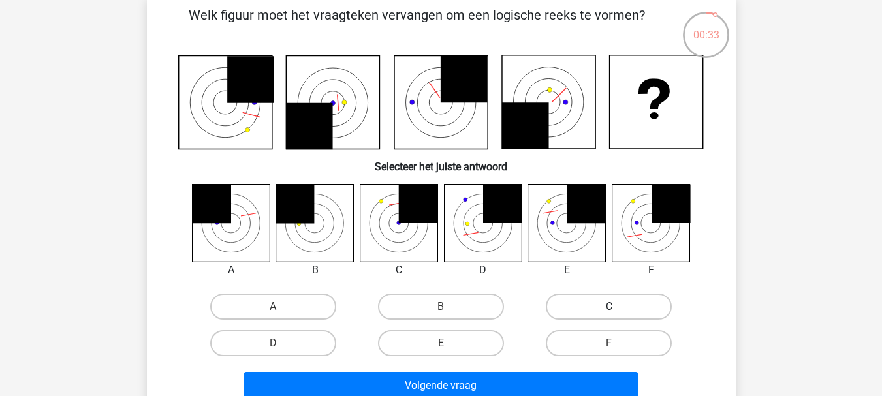
click at [591, 304] on label "C" at bounding box center [609, 307] width 126 height 26
click at [609, 307] on input "C" at bounding box center [613, 311] width 8 height 8
radio input "true"
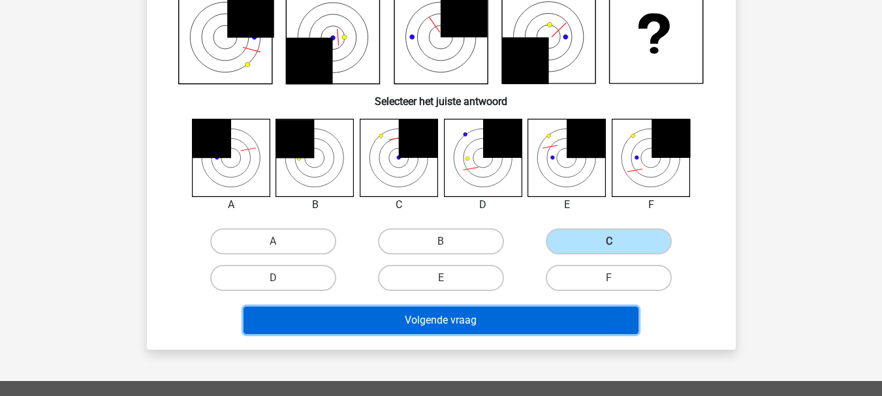
click at [505, 314] on button "Volgende vraag" at bounding box center [440, 320] width 395 height 27
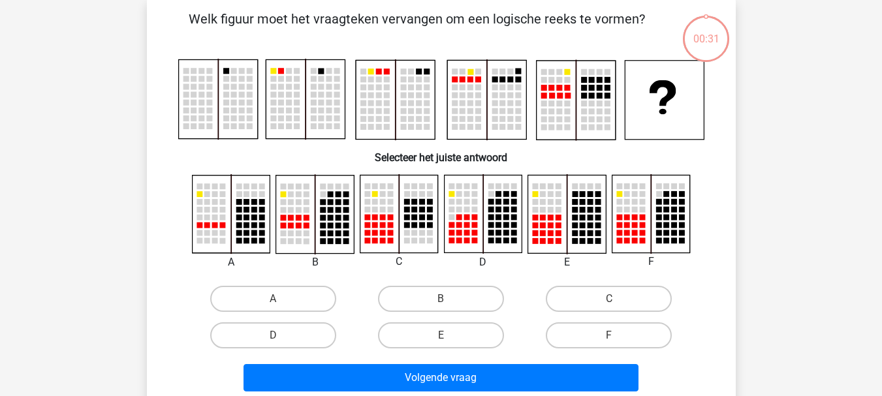
scroll to position [60, 0]
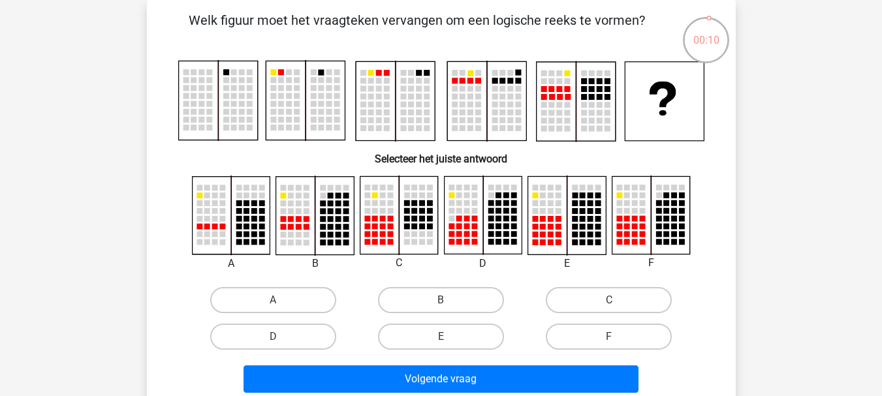
click at [445, 302] on input "B" at bounding box center [445, 304] width 8 height 8
radio input "true"
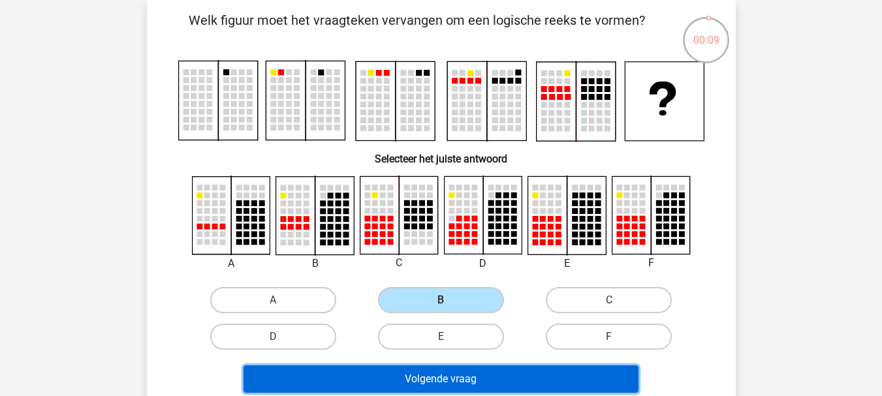
click at [457, 373] on button "Volgende vraag" at bounding box center [440, 378] width 395 height 27
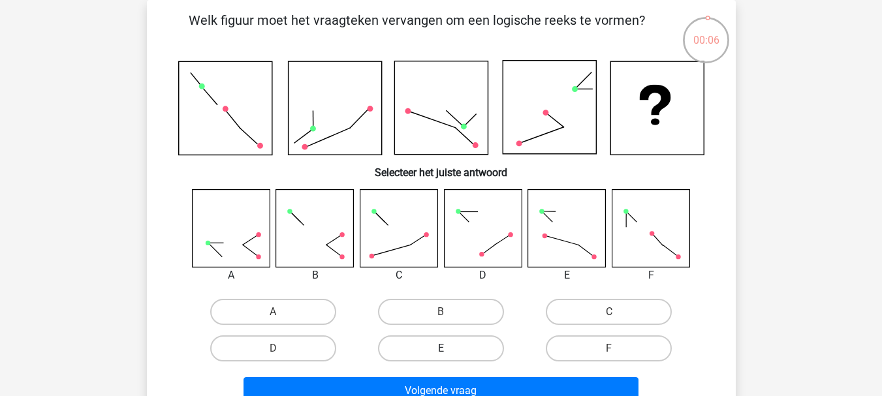
click at [401, 335] on label "E" at bounding box center [441, 348] width 126 height 26
click at [441, 349] on input "E" at bounding box center [445, 353] width 8 height 8
radio input "true"
drag, startPoint x: 414, startPoint y: 350, endPoint x: 422, endPoint y: 365, distance: 16.4
click at [414, 351] on label "E" at bounding box center [441, 348] width 126 height 26
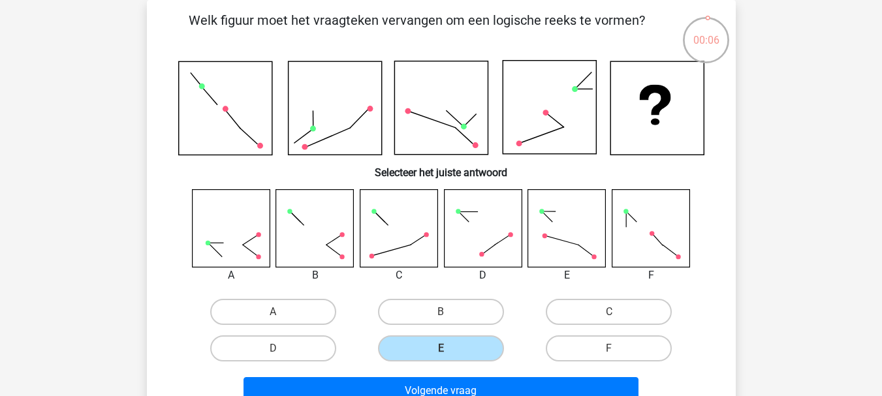
click at [441, 351] on input "E" at bounding box center [445, 353] width 8 height 8
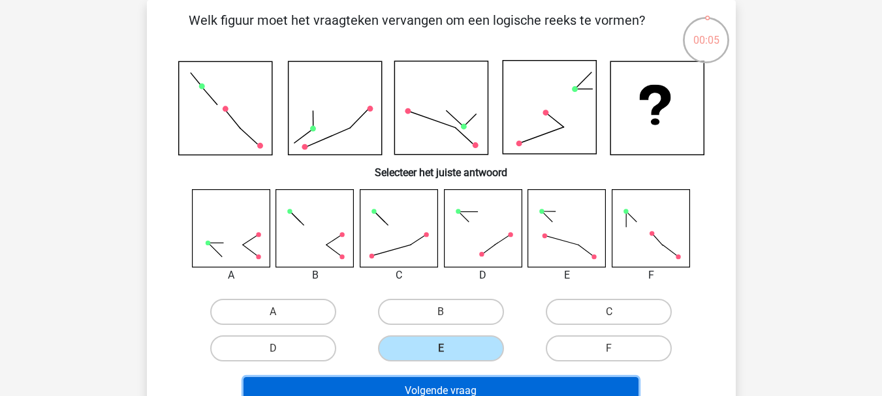
click at [444, 390] on button "Volgende vraag" at bounding box center [440, 390] width 395 height 27
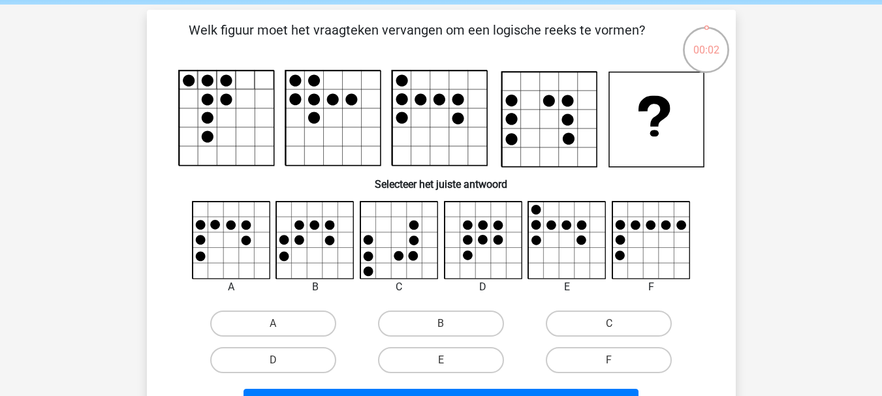
scroll to position [65, 0]
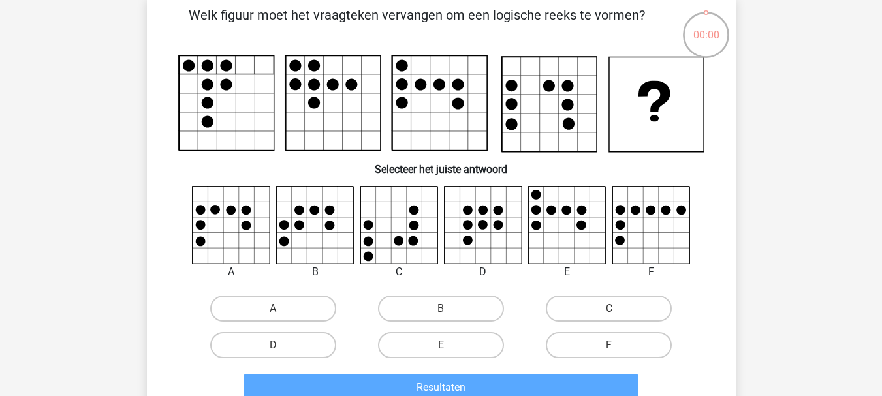
click at [281, 311] on input "A" at bounding box center [277, 313] width 8 height 8
radio input "true"
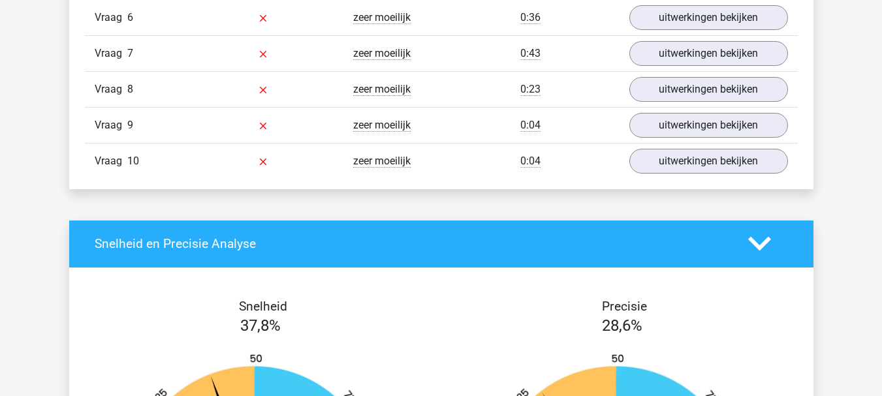
scroll to position [979, 0]
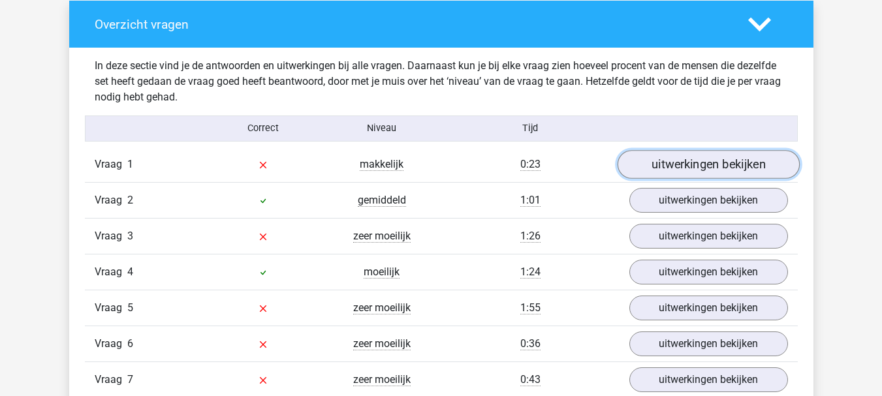
click at [658, 156] on link "uitwerkingen bekijken" at bounding box center [708, 164] width 182 height 29
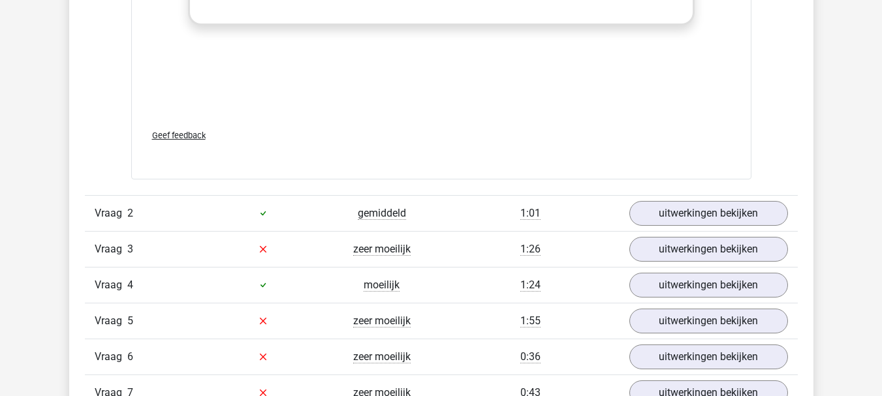
scroll to position [2088, 0]
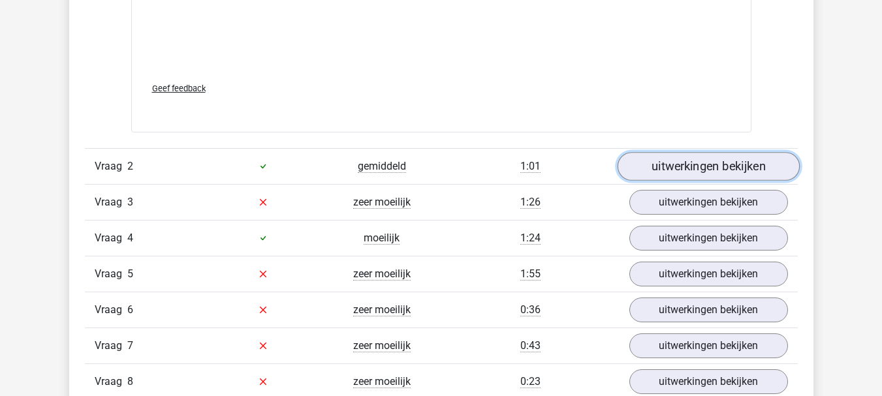
click at [666, 172] on link "uitwerkingen bekijken" at bounding box center [708, 166] width 182 height 29
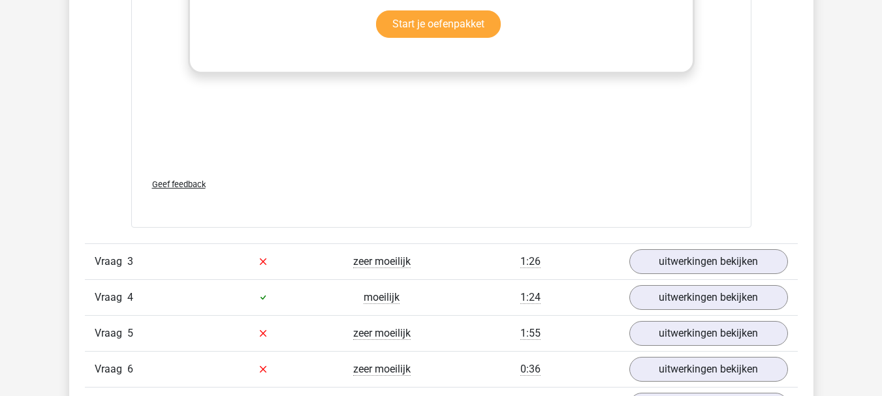
scroll to position [3133, 0]
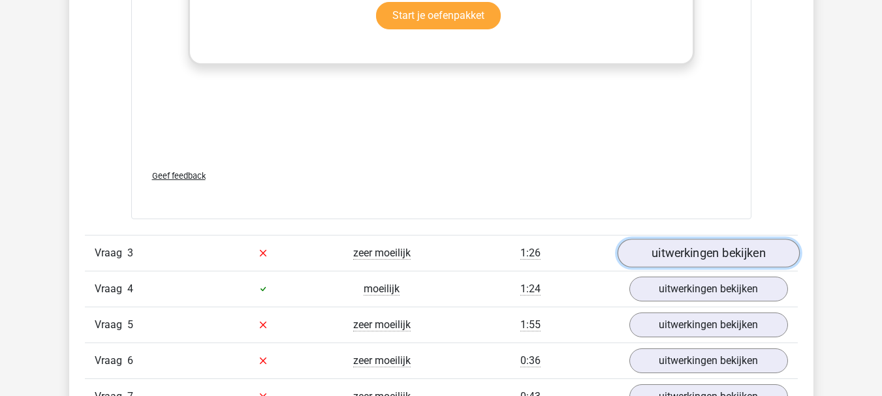
click at [698, 253] on link "uitwerkingen bekijken" at bounding box center [708, 253] width 182 height 29
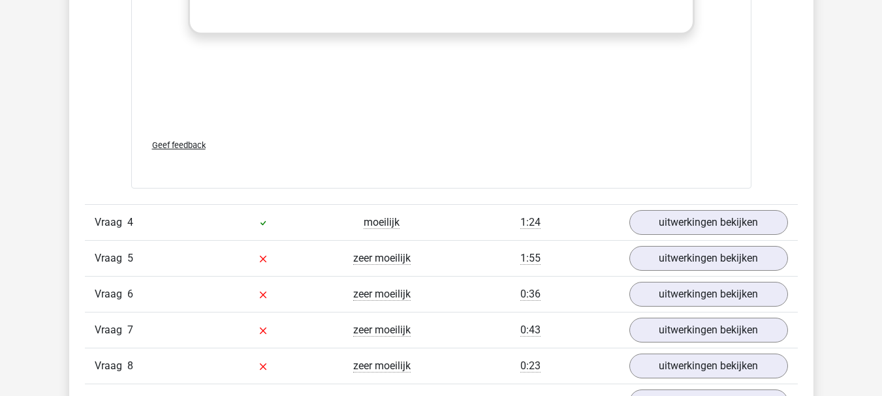
scroll to position [4438, 0]
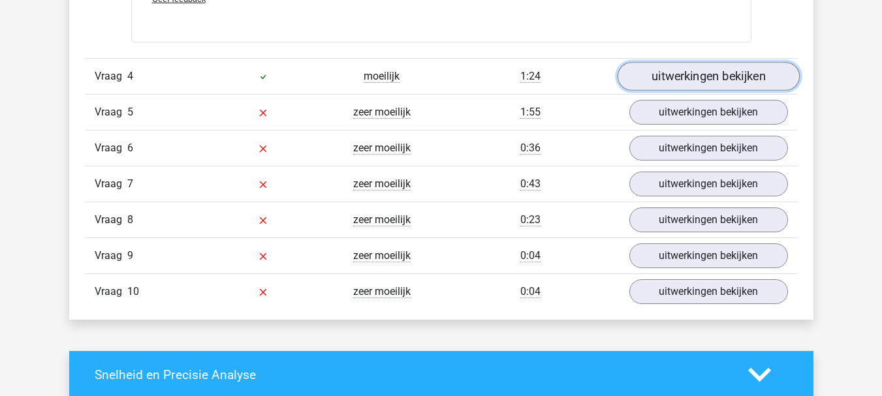
click at [640, 83] on link "uitwerkingen bekijken" at bounding box center [708, 76] width 182 height 29
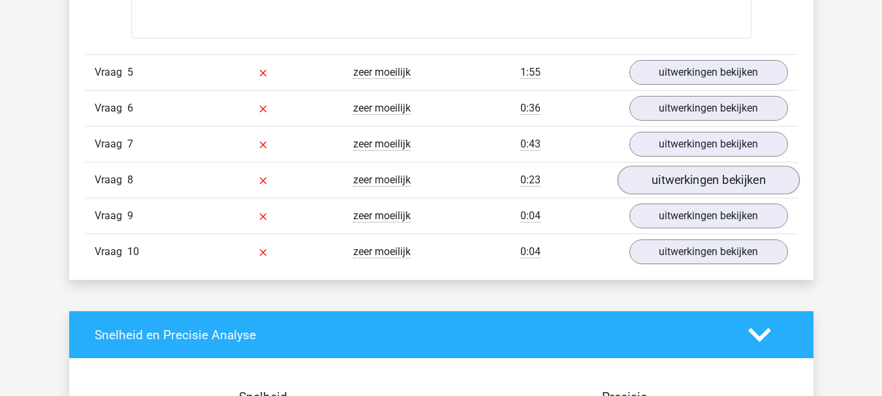
scroll to position [5547, 0]
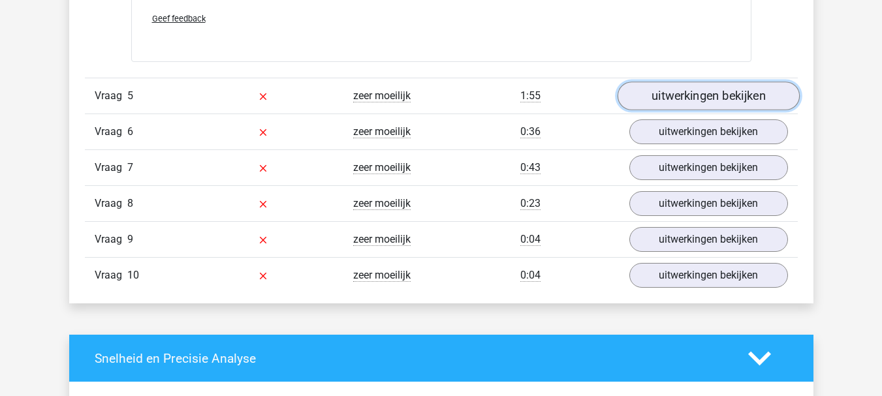
click at [672, 90] on link "uitwerkingen bekijken" at bounding box center [708, 96] width 182 height 29
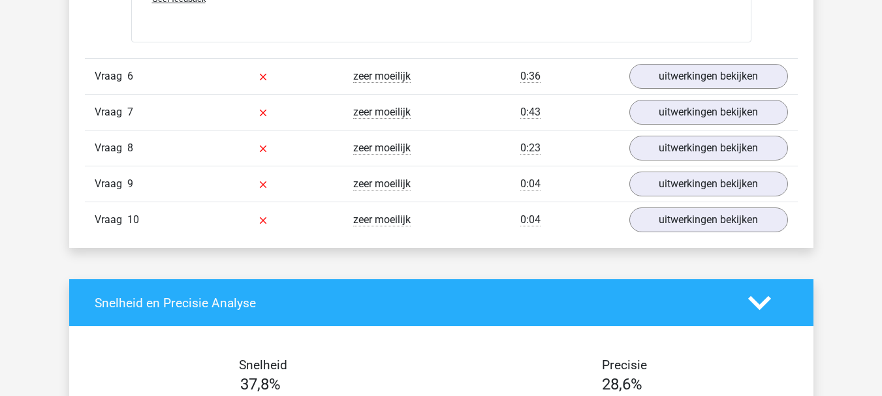
scroll to position [6657, 0]
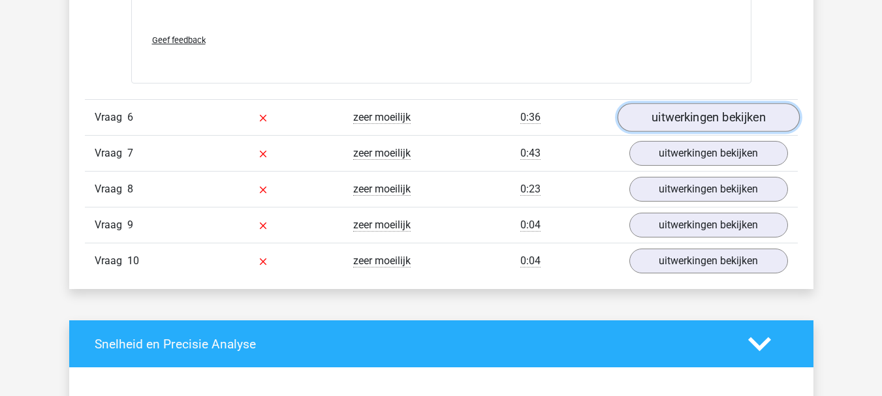
click at [647, 128] on link "uitwerkingen bekijken" at bounding box center [708, 117] width 182 height 29
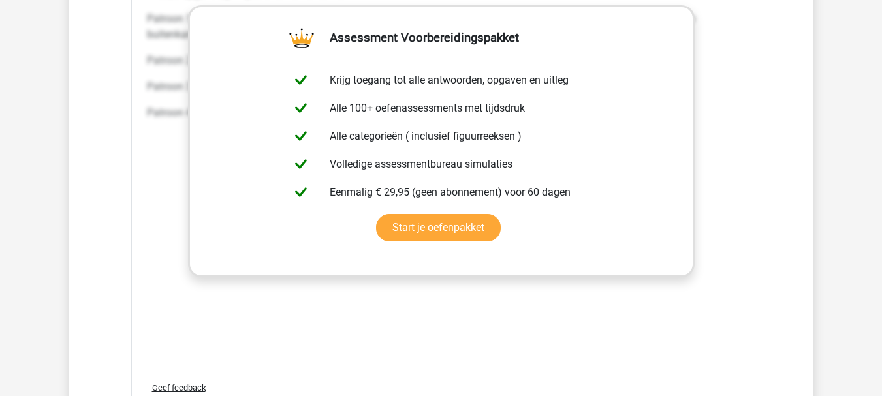
scroll to position [7701, 0]
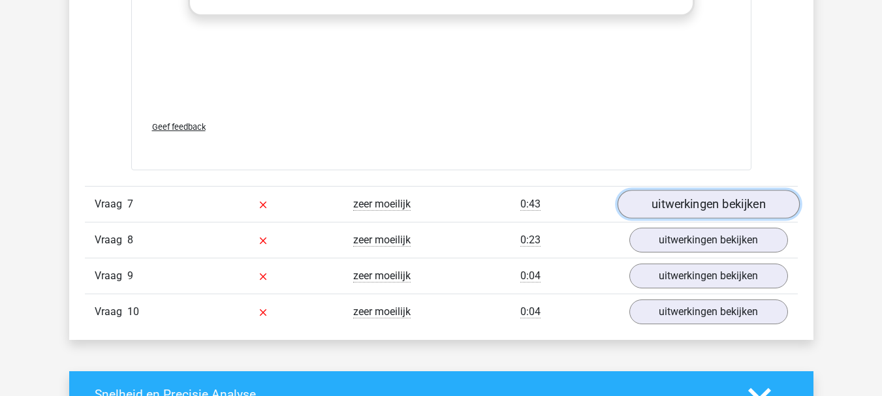
click at [709, 211] on link "uitwerkingen bekijken" at bounding box center [708, 204] width 182 height 29
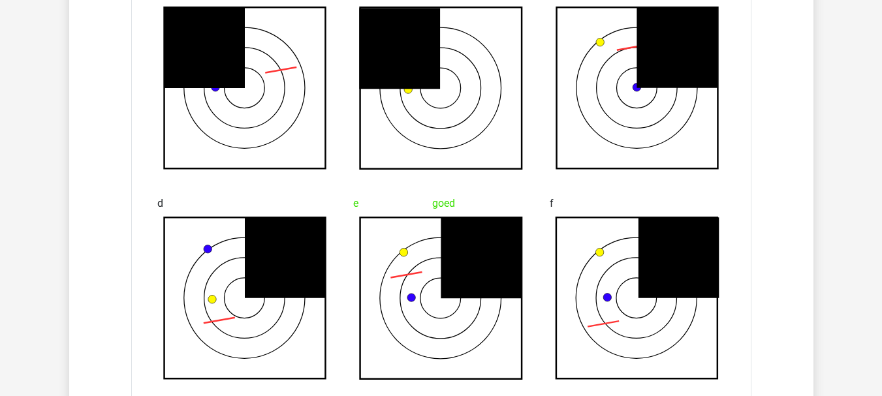
scroll to position [8093, 0]
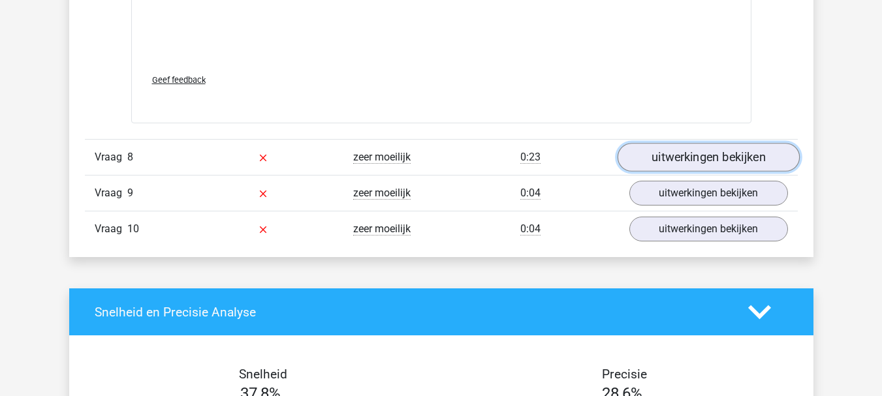
click at [675, 165] on link "uitwerkingen bekijken" at bounding box center [708, 157] width 182 height 29
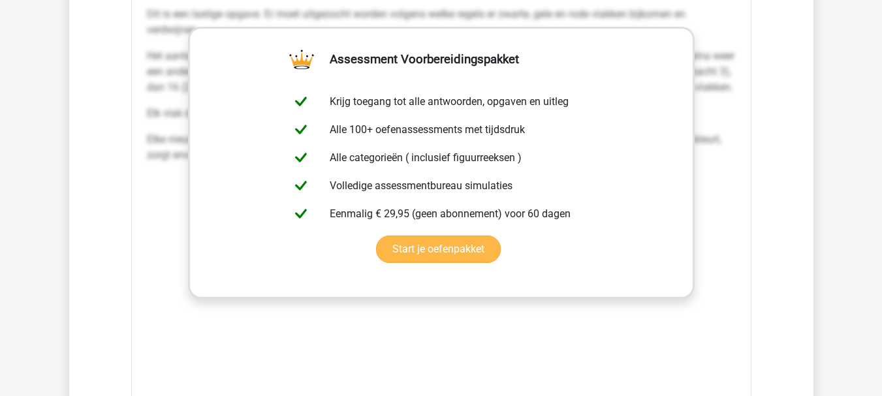
scroll to position [9789, 0]
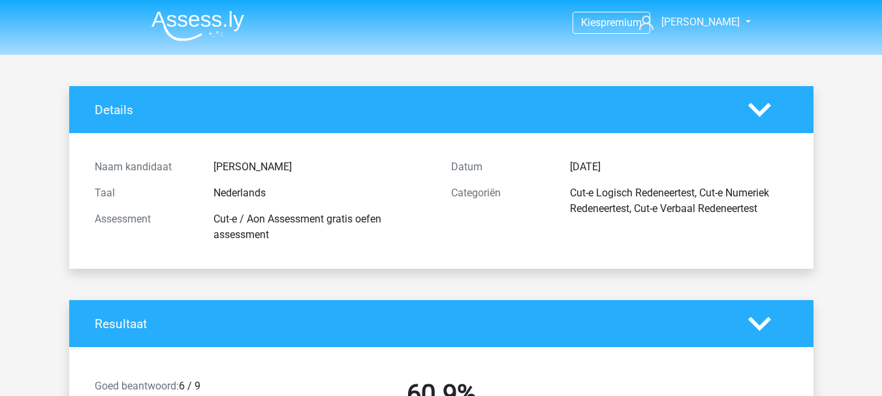
scroll to position [2822, 0]
